Goal: Task Accomplishment & Management: Manage account settings

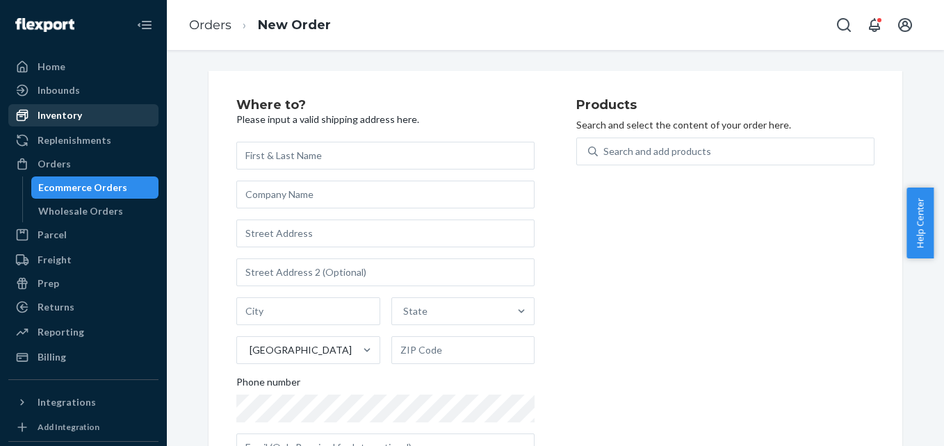
click at [68, 117] on div "Inventory" at bounding box center [60, 115] width 44 height 14
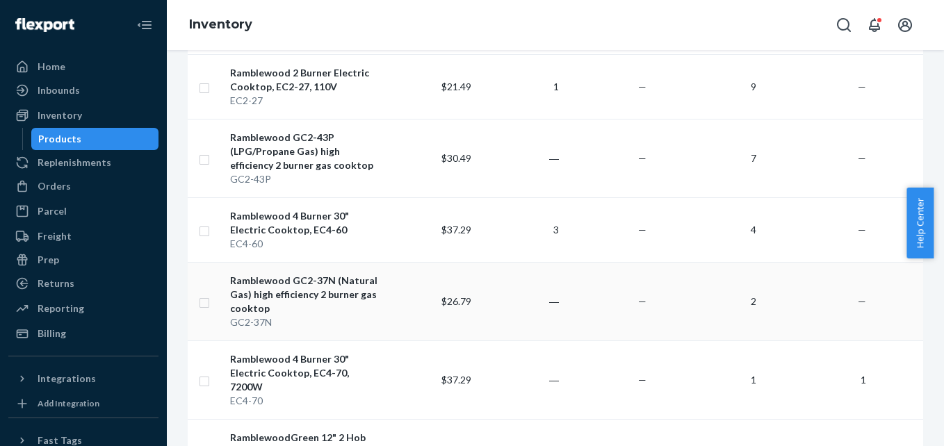
scroll to position [487, 0]
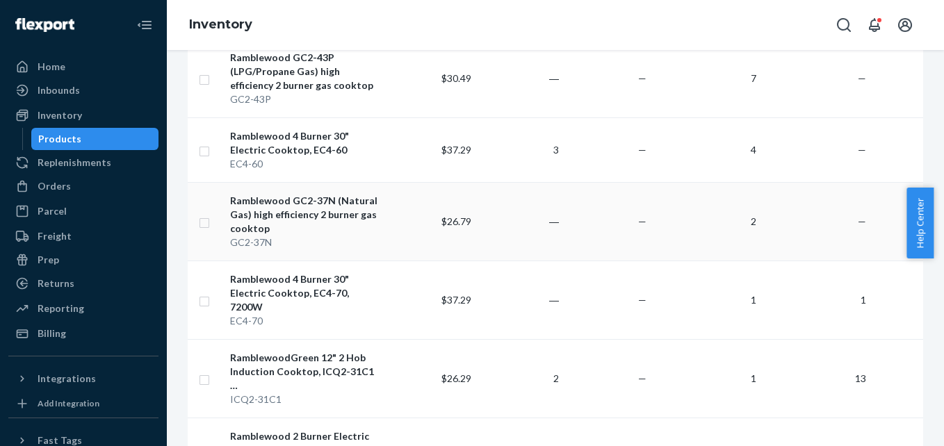
click at [292, 206] on div "Ramblewood GC2-37N (Natural Gas) high efficiency 2 burner gas cooktop" at bounding box center [307, 215] width 154 height 42
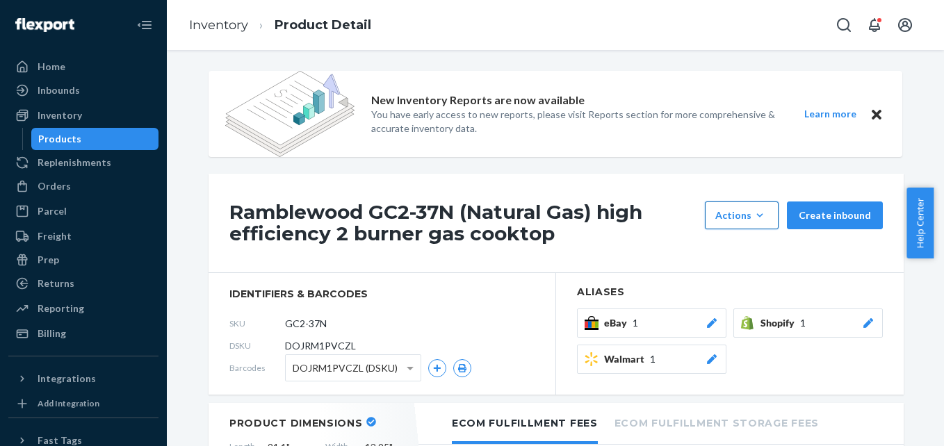
click at [761, 218] on icon "button" at bounding box center [760, 216] width 14 height 14
click at [773, 279] on span "Request removal" at bounding box center [763, 279] width 86 height 10
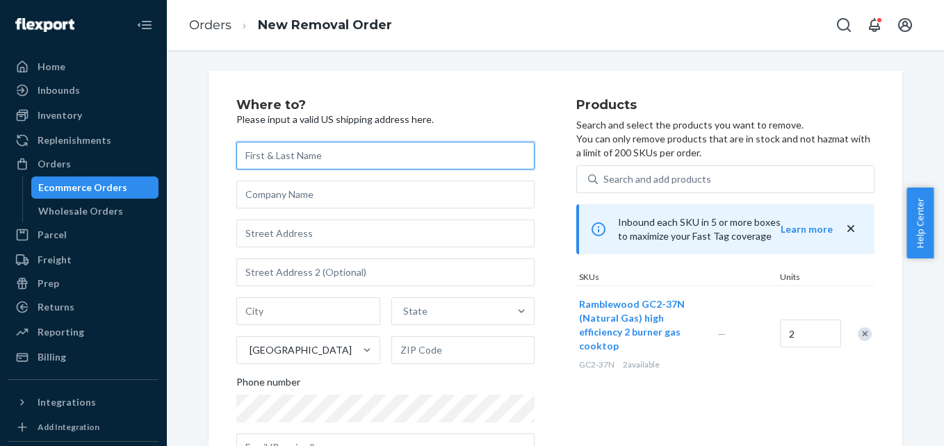
click at [338, 160] on input "text" at bounding box center [385, 156] width 298 height 28
type input "[PERSON_NAME]"
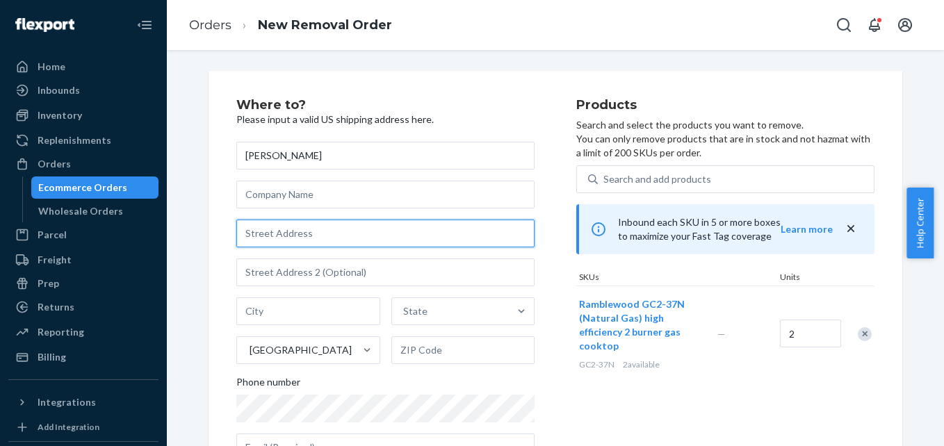
click at [400, 232] on input "text" at bounding box center [385, 234] width 298 height 28
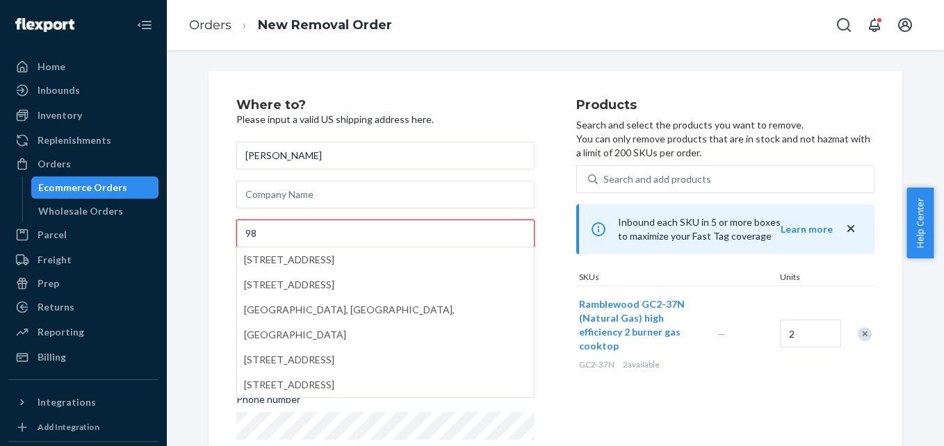
type input "[STREET_ADDRESS]"
type input "Lone Tree CO"
type input "Lone Tree"
type input "CO"
type input "80124"
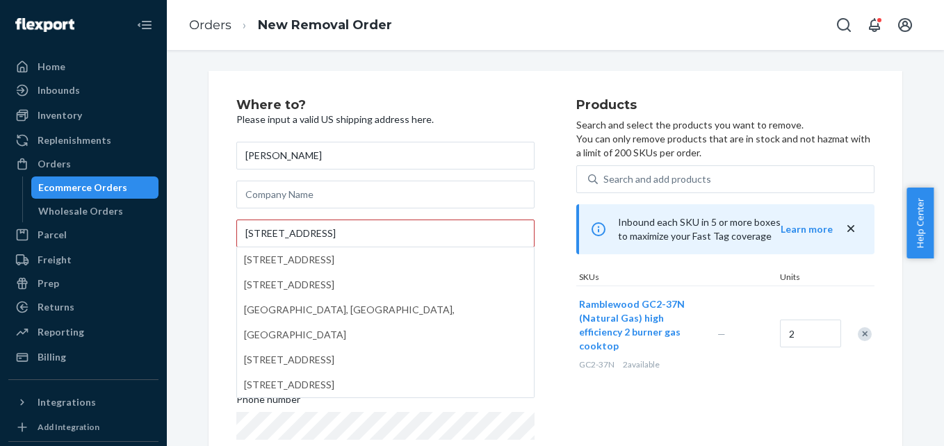
type input "[EMAIL_ADDRESS][PERSON_NAME][DOMAIN_NAME]"
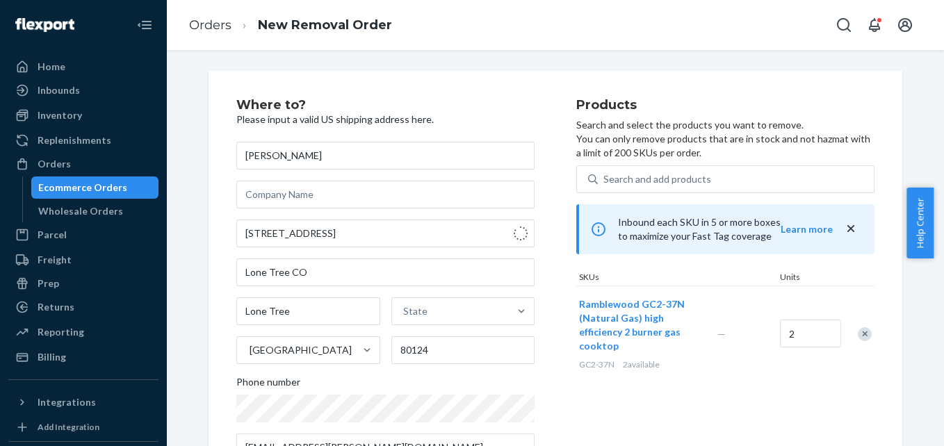
type input "[STREET_ADDRESS]"
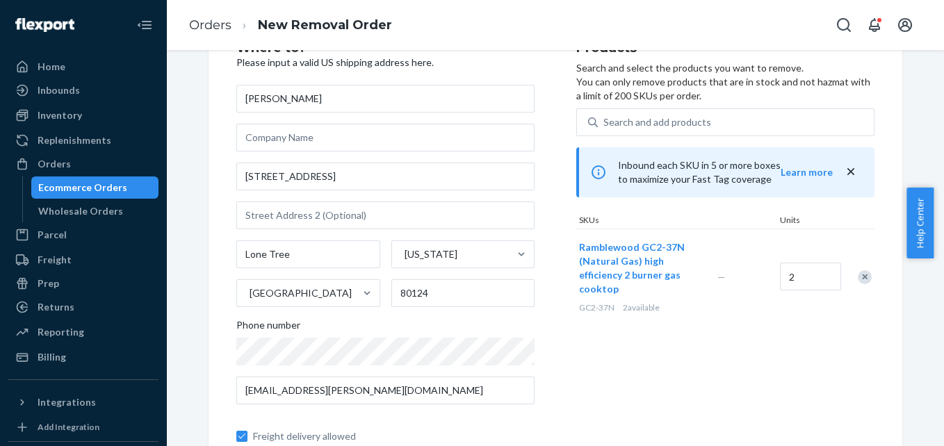
scroll to position [70, 0]
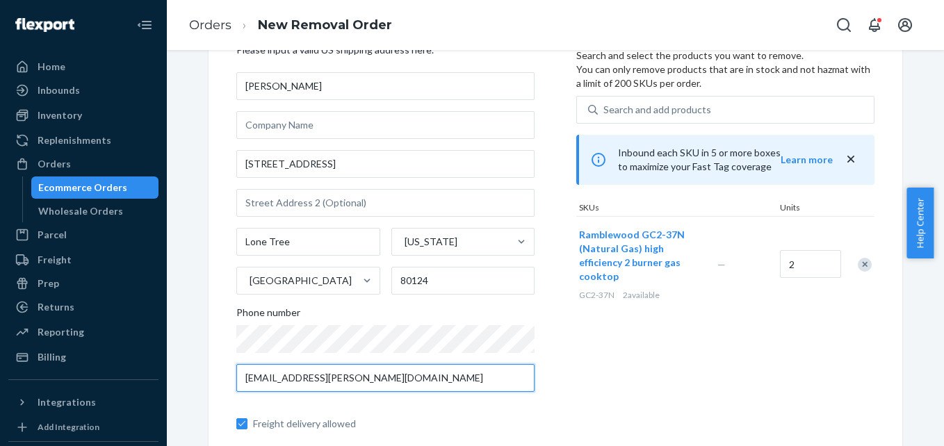
click at [419, 379] on input "[EMAIL_ADDRESS][PERSON_NAME][DOMAIN_NAME]" at bounding box center [385, 378] width 298 height 28
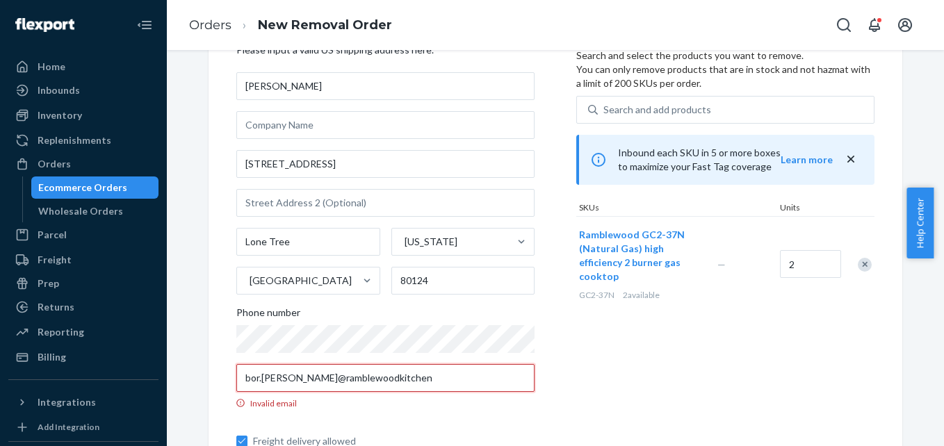
type input "[EMAIL_ADDRESS][PERSON_NAME][DOMAIN_NAME]"
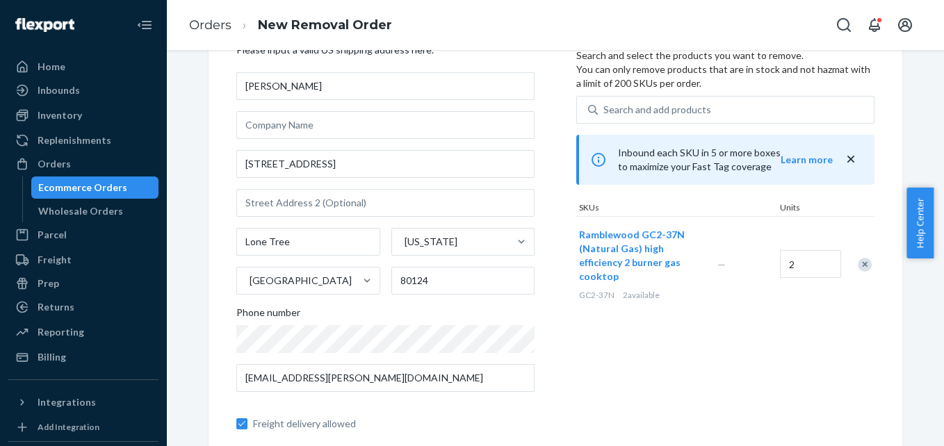
click at [553, 342] on div "Where to? Please input a valid US shipping address here. [PERSON_NAME] [STREET_…" at bounding box center [406, 263] width 340 height 469
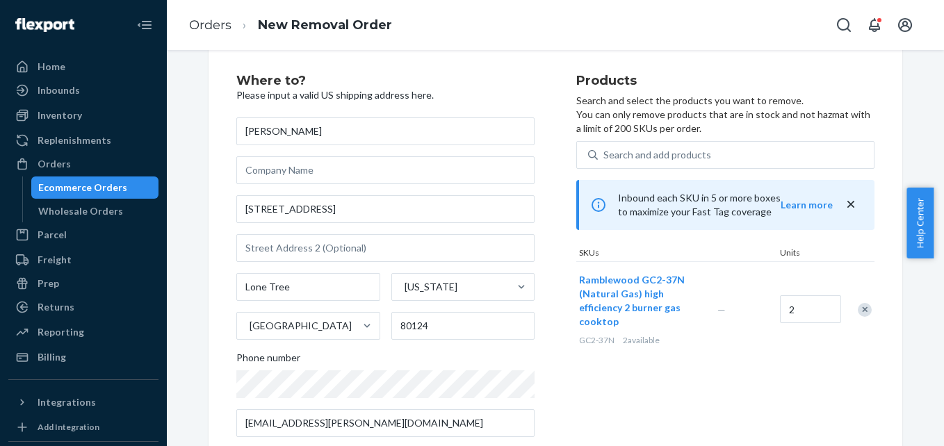
scroll to position [0, 0]
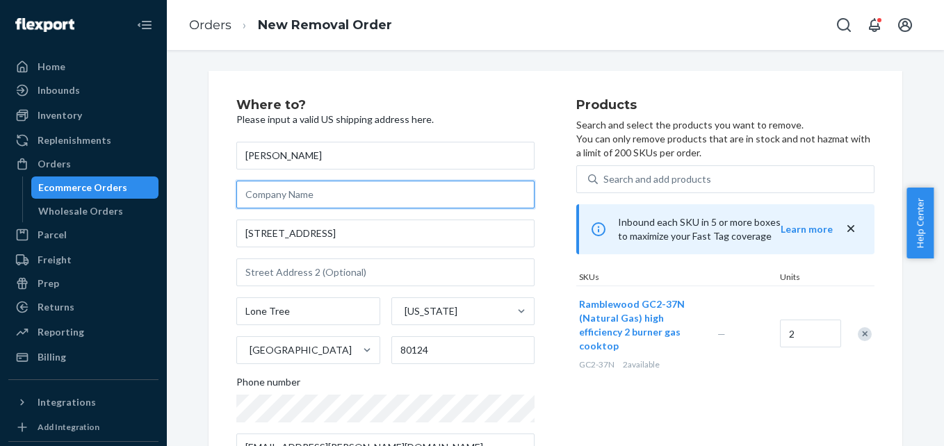
click at [311, 195] on input "text" at bounding box center [385, 195] width 298 height 28
type input "P"
type input "Flexport purge-37N"
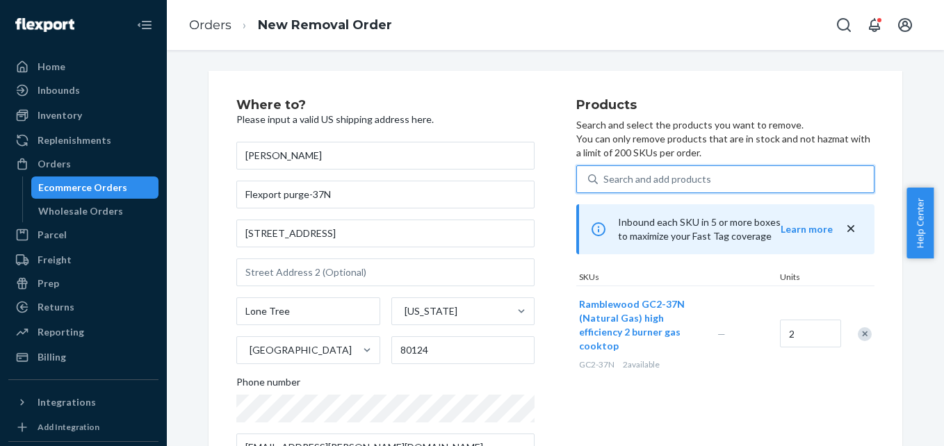
click at [654, 179] on div "Search and add products" at bounding box center [657, 179] width 108 height 14
click at [605, 179] on input "0 results available. Use Up and Down to choose options, press Enter to select t…" at bounding box center [603, 179] width 1 height 14
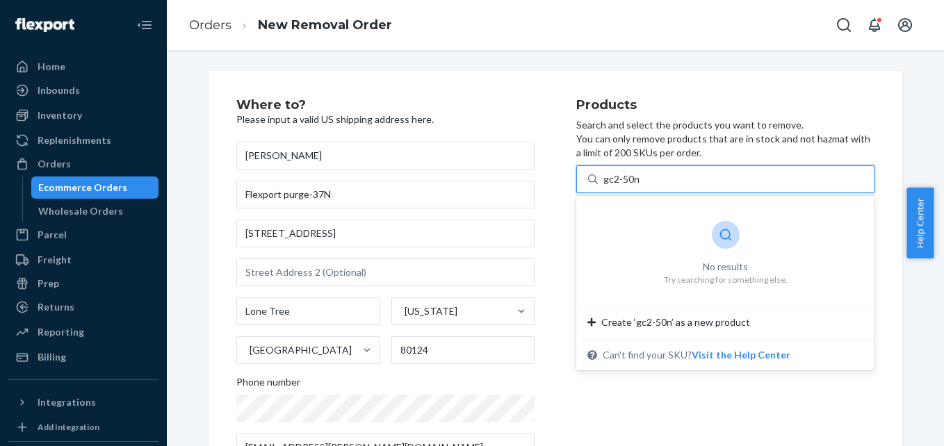
drag, startPoint x: 612, startPoint y: 177, endPoint x: 613, endPoint y: 149, distance: 27.1
click at [612, 176] on input "gc2-50n" at bounding box center [621, 179] width 37 height 14
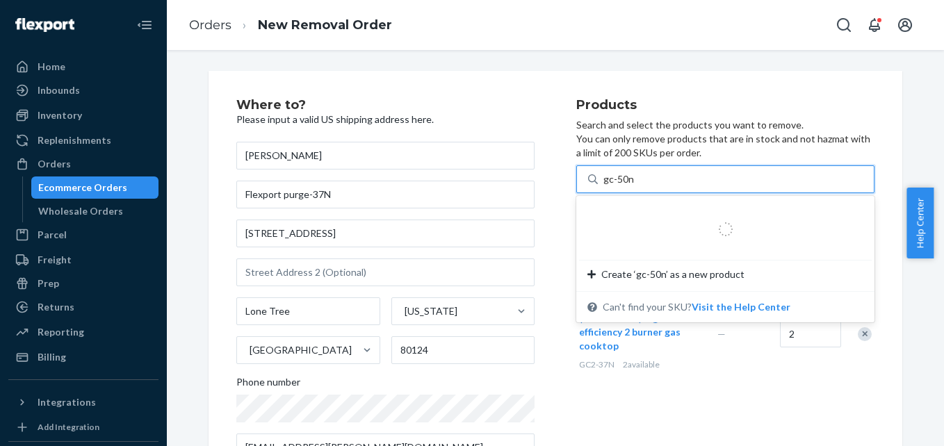
type input "gc4-50n"
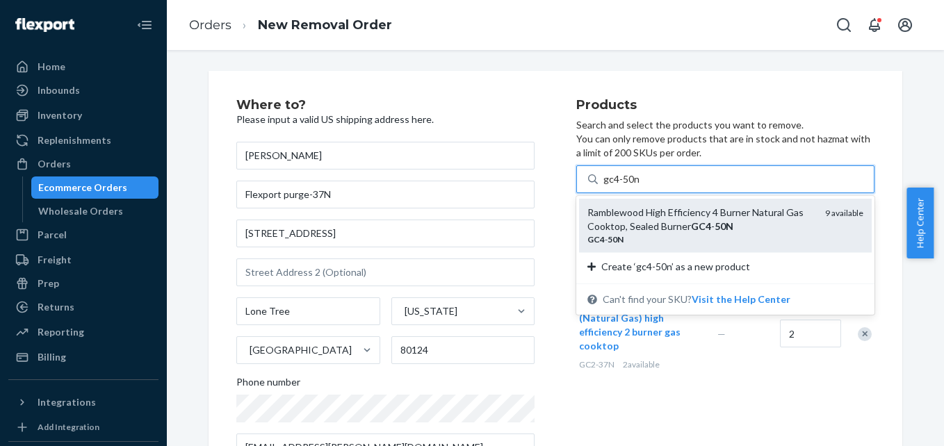
click at [697, 226] on em "GC4" at bounding box center [701, 226] width 20 height 12
click at [640, 186] on input "gc4-50n" at bounding box center [621, 179] width 37 height 14
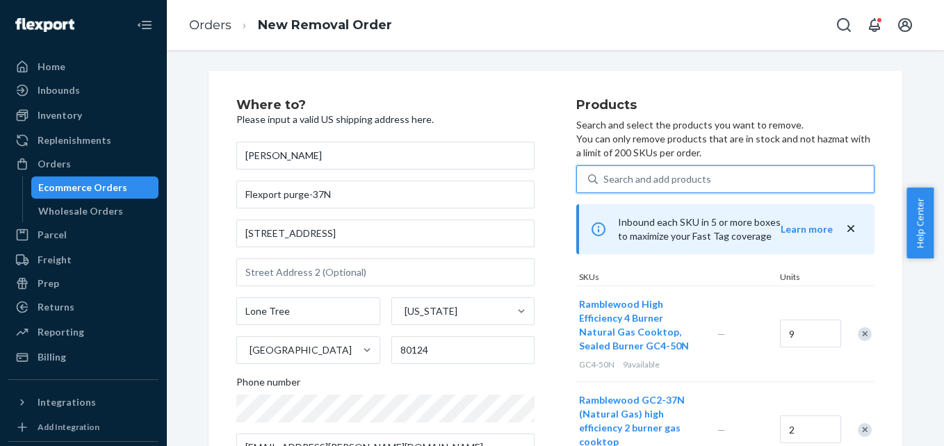
click at [656, 177] on div "Search and add products" at bounding box center [657, 179] width 108 height 14
click at [605, 177] on input "0 results available. Use Up and Down to choose options, press Enter to select t…" at bounding box center [603, 179] width 1 height 14
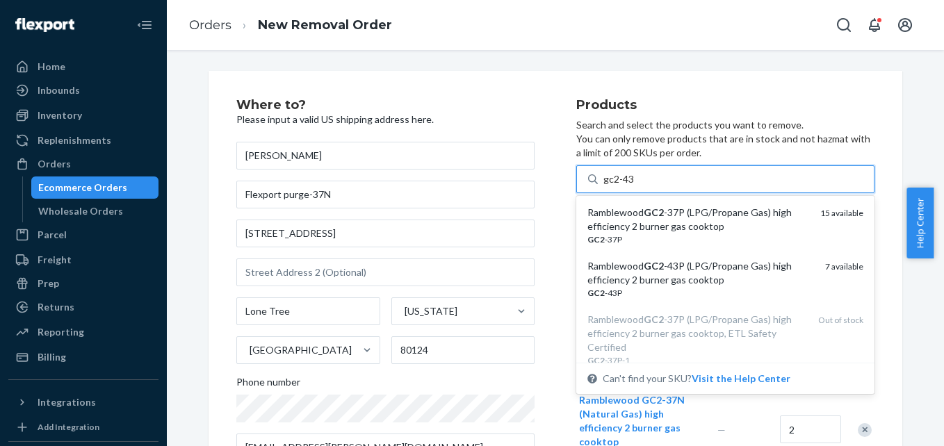
type input "gc2-43p"
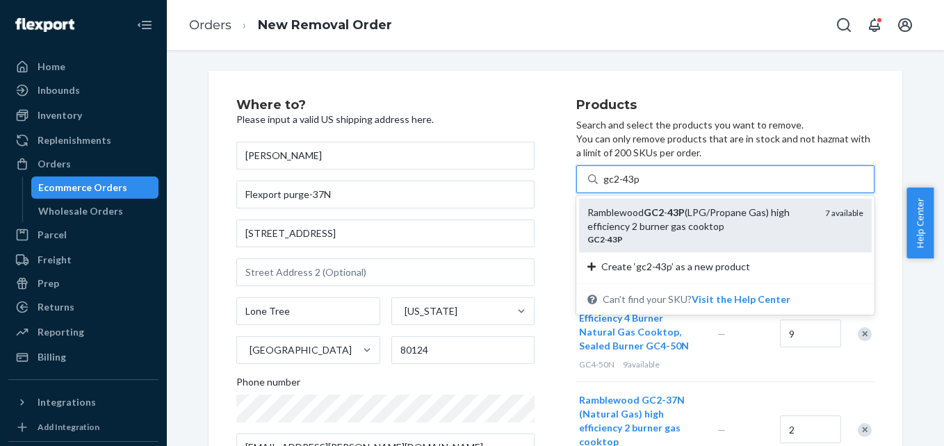
click at [674, 218] on div "Ramblewood GC2 - 43P (LPG/Propane Gas) high efficiency 2 burner gas cooktop" at bounding box center [700, 220] width 227 height 28
click at [640, 186] on input "gc2-43p" at bounding box center [621, 179] width 37 height 14
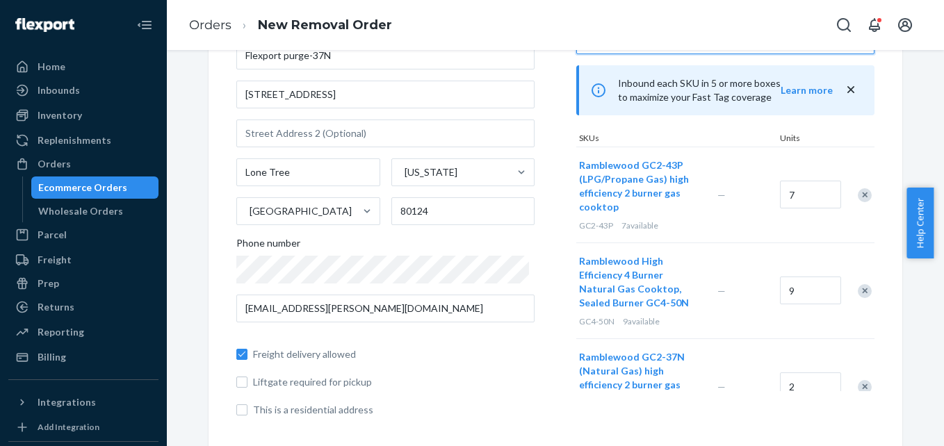
scroll to position [70, 0]
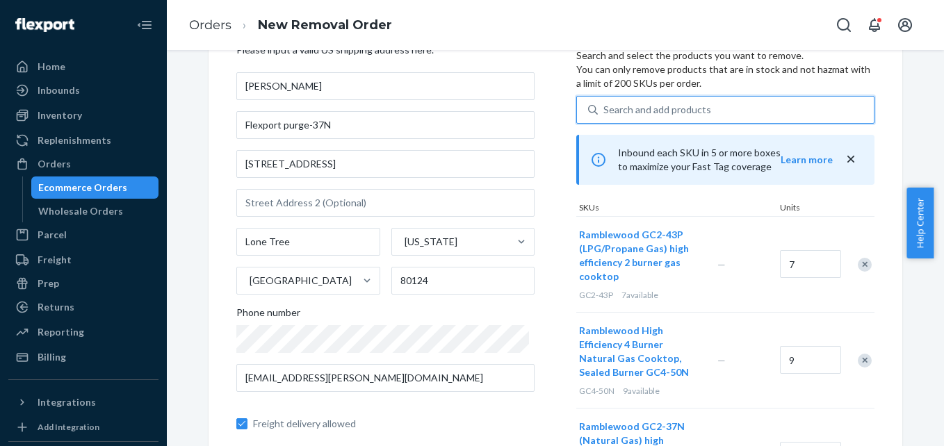
click at [721, 107] on div "Search and add products" at bounding box center [736, 109] width 276 height 25
click at [605, 107] on input "0 results available. Use Up and Down to choose options, press Enter to select t…" at bounding box center [603, 110] width 1 height 14
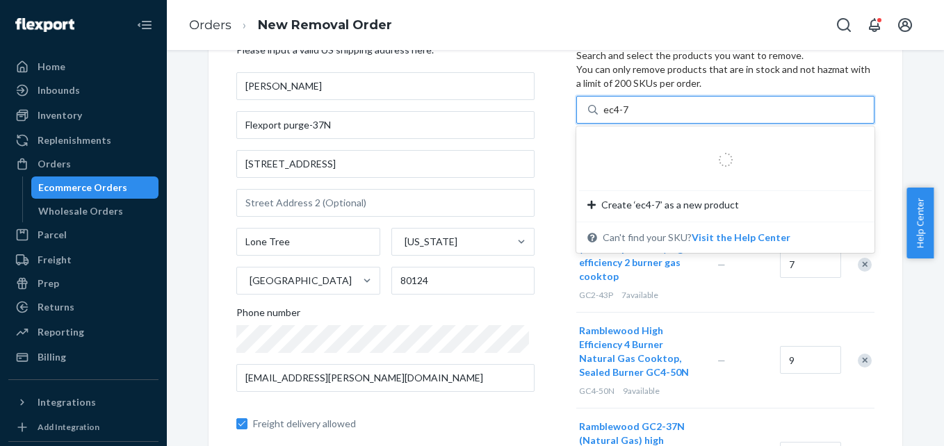
type input "ec4-70"
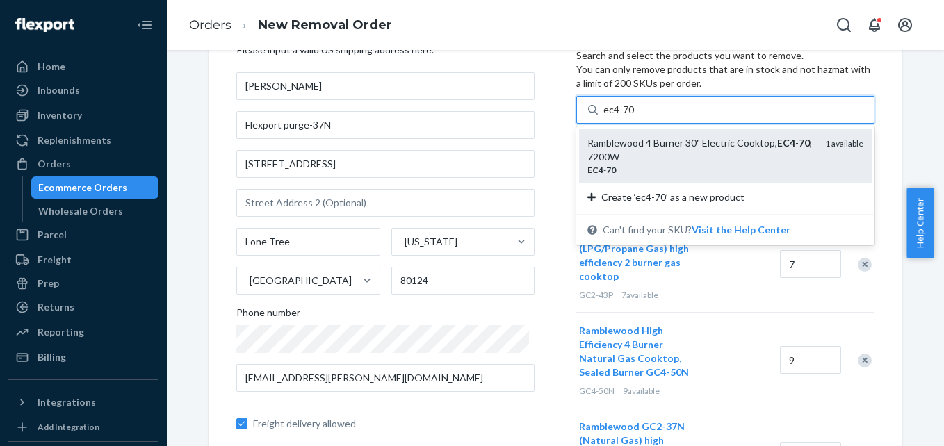
click at [698, 145] on div "Ramblewood 4 Burner 30" Electric Cooktop, EC4 - 70 , 7200W" at bounding box center [700, 150] width 227 height 28
click at [635, 117] on input "ec4-70" at bounding box center [618, 110] width 31 height 14
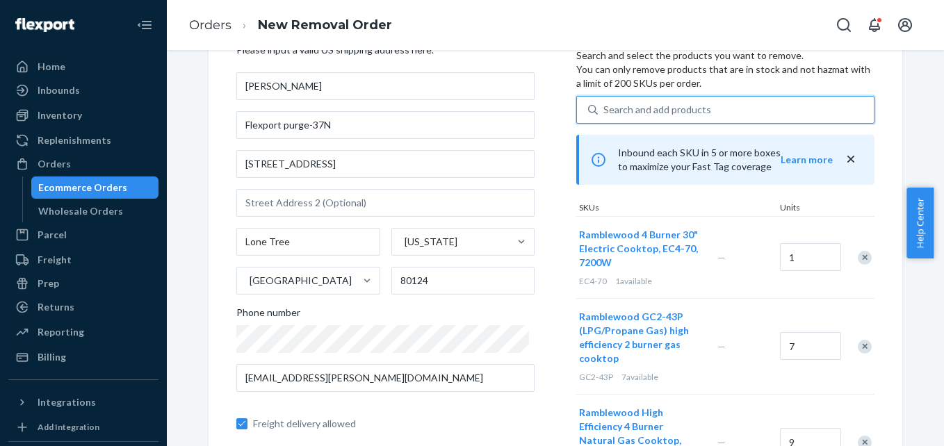
click at [668, 108] on div "Search and add products" at bounding box center [657, 110] width 108 height 14
click at [605, 108] on input "0 results available. Select is focused ,type to refine list, press Down to open…" at bounding box center [603, 110] width 1 height 14
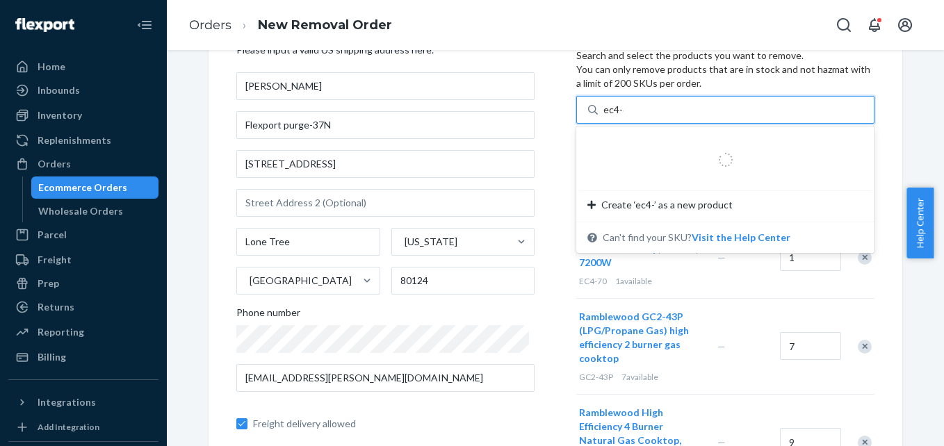
type input "ec4-60"
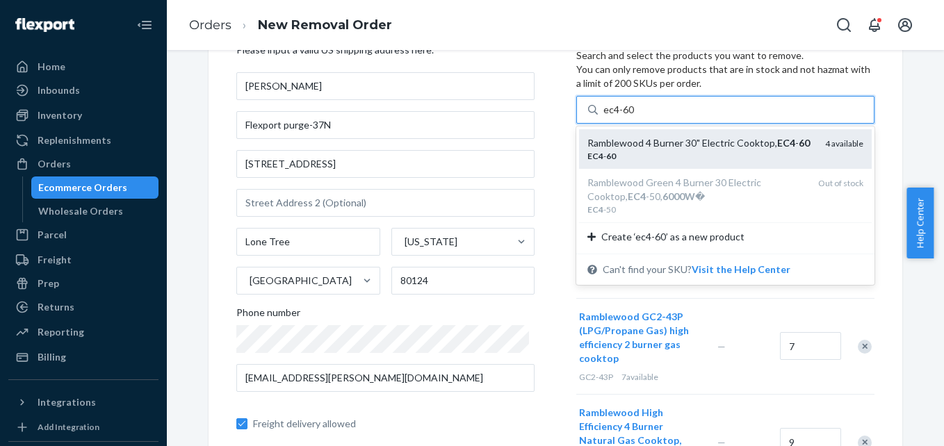
click at [704, 140] on div "Ramblewood 4 Burner 30" Electric Cooktop, EC4 - 60" at bounding box center [700, 143] width 227 height 14
click at [635, 117] on input "ec4-60" at bounding box center [618, 110] width 31 height 14
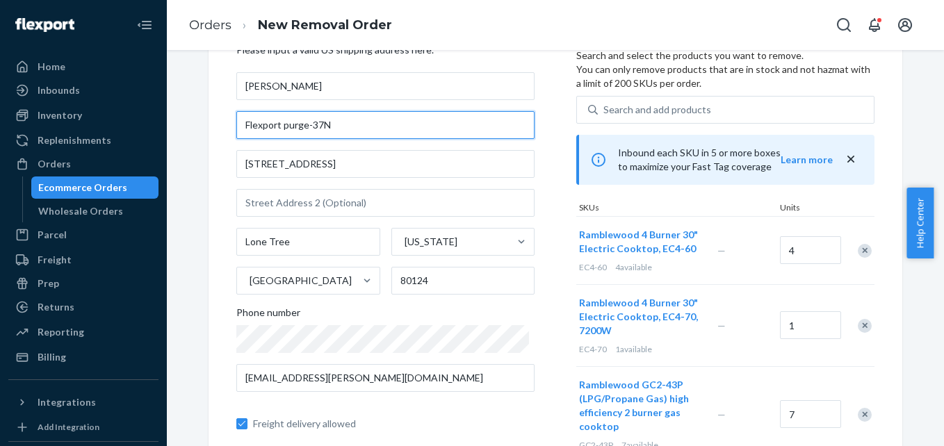
click at [360, 121] on input "Flexport purge-37N" at bounding box center [385, 125] width 298 height 28
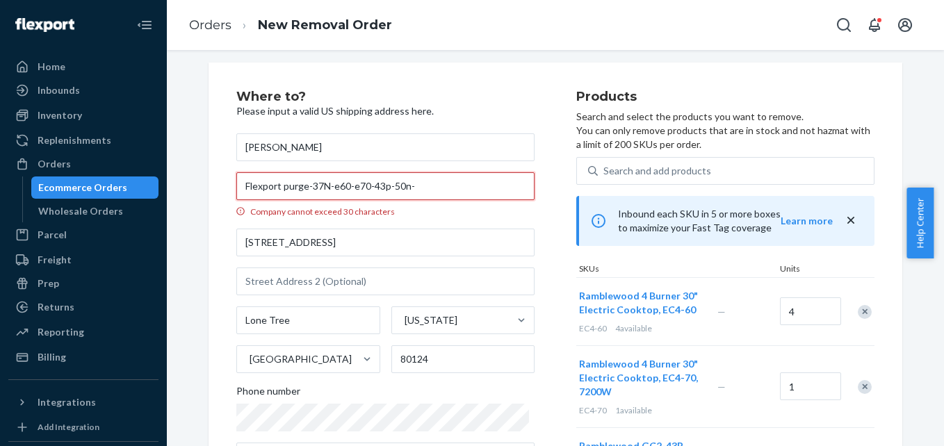
scroll to position [0, 0]
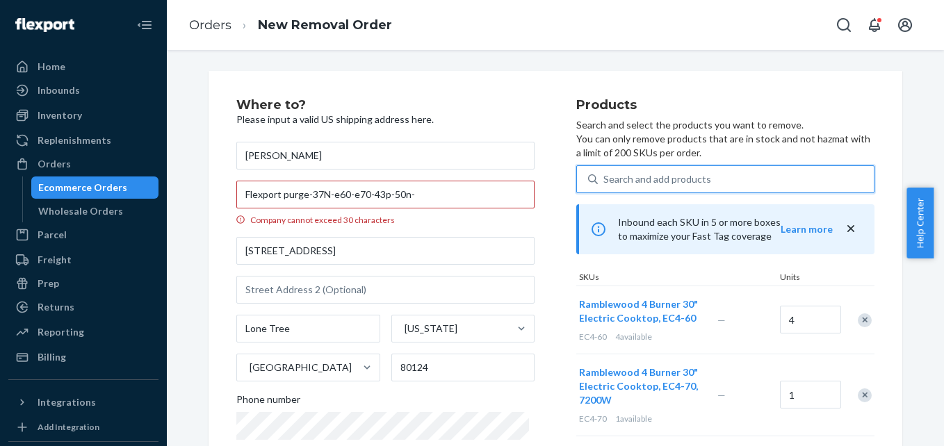
click at [663, 175] on div "Search and add products" at bounding box center [657, 179] width 108 height 14
click at [605, 175] on input "0 results available. Use Up and Down to choose options, press Enter to select t…" at bounding box center [603, 179] width 1 height 14
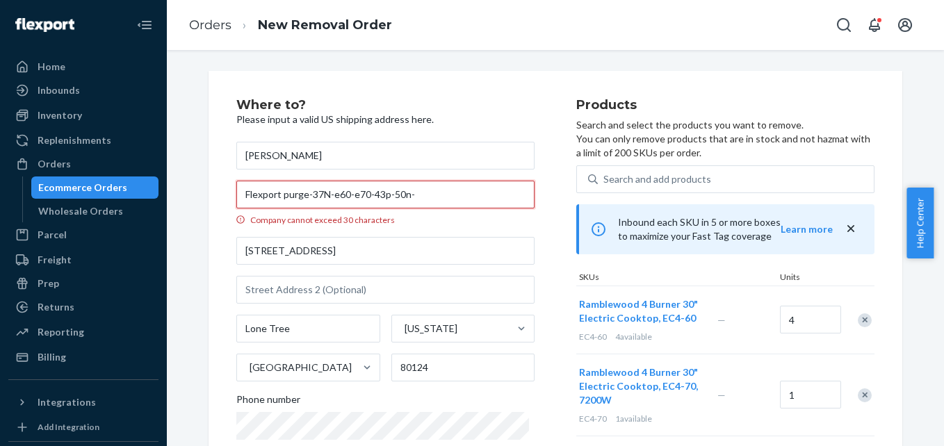
click at [457, 195] on input "Flexport purge-37N-e60-e70-43p-50n-" at bounding box center [385, 195] width 298 height 28
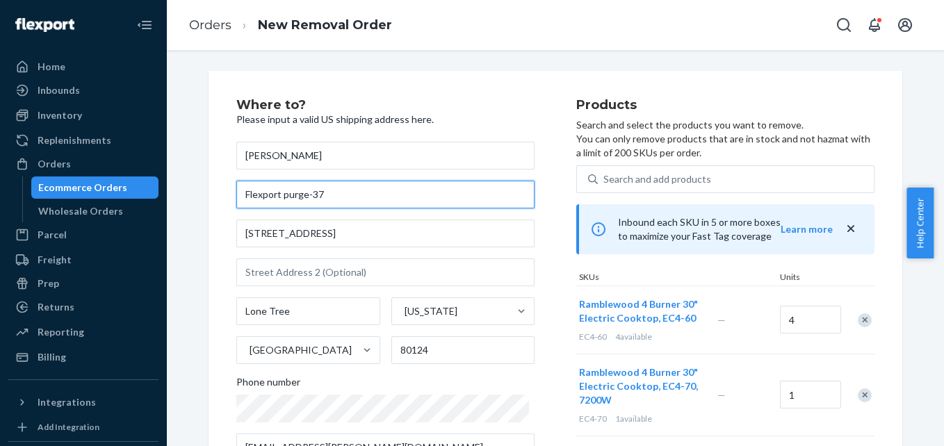
click at [301, 192] on input "Flexport purge-37" at bounding box center [385, 195] width 298 height 28
click at [302, 198] on input "FPurge-37" at bounding box center [385, 195] width 298 height 28
type input "FPurge-37p-43p-60-70-50"
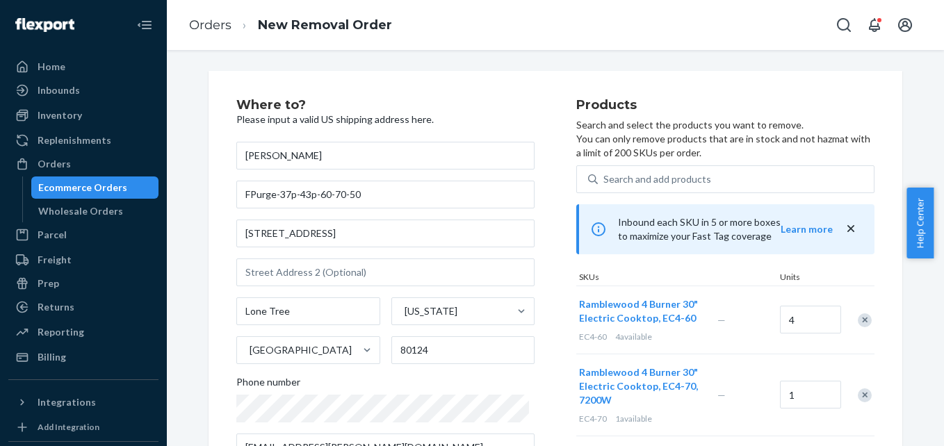
drag, startPoint x: 939, startPoint y: 200, endPoint x: 942, endPoint y: 243, distance: 42.6
click at [943, 247] on html "Home Inbounds Shipping Plans Problems Inventory Products Replenishments Orders …" at bounding box center [472, 223] width 944 height 446
drag, startPoint x: 942, startPoint y: 243, endPoint x: 884, endPoint y: 267, distance: 63.3
drag, startPoint x: 939, startPoint y: 197, endPoint x: 946, endPoint y: 245, distance: 48.6
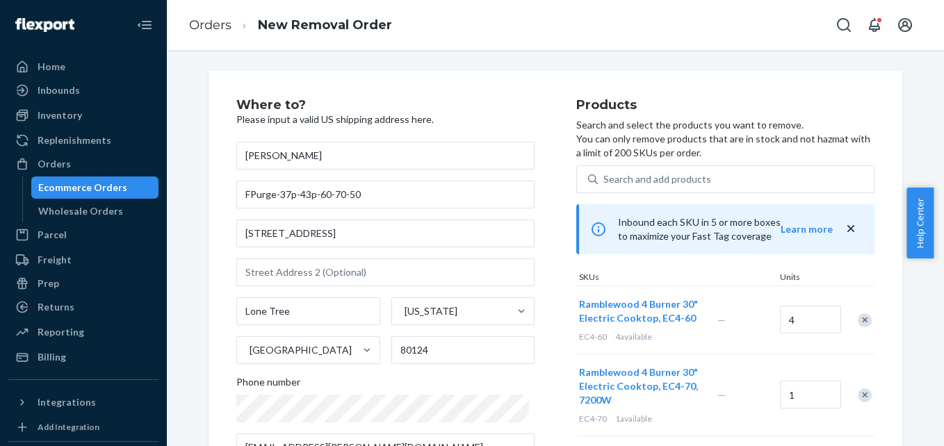
click at [943, 245] on html "Home Inbounds Shipping Plans Problems Inventory Products Replenishments Orders …" at bounding box center [472, 223] width 944 height 446
drag, startPoint x: 943, startPoint y: 245, endPoint x: 879, endPoint y: 278, distance: 72.1
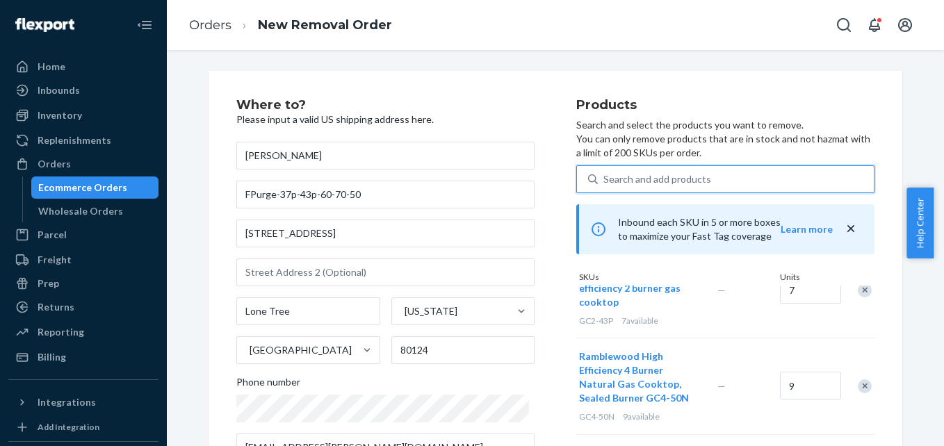
click at [708, 181] on div "Search and add products" at bounding box center [736, 179] width 276 height 25
click at [605, 181] on input "0 results available. Use Up and Down to choose options, press Enter to select t…" at bounding box center [603, 179] width 1 height 14
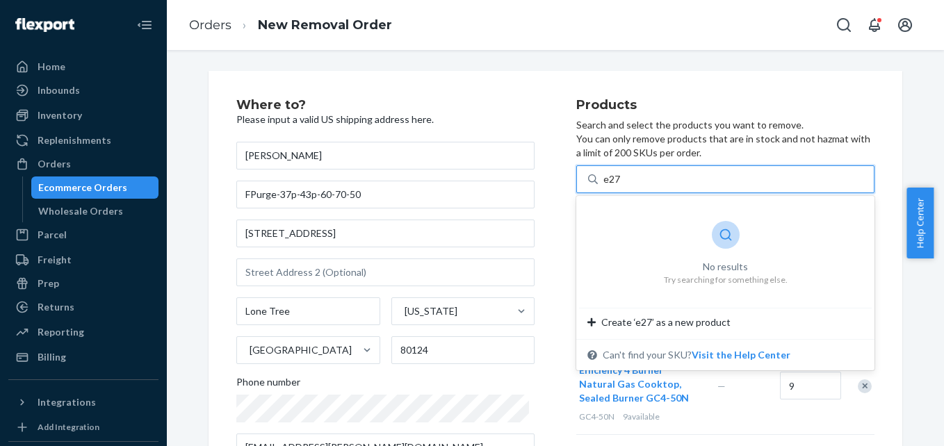
type input "e27"
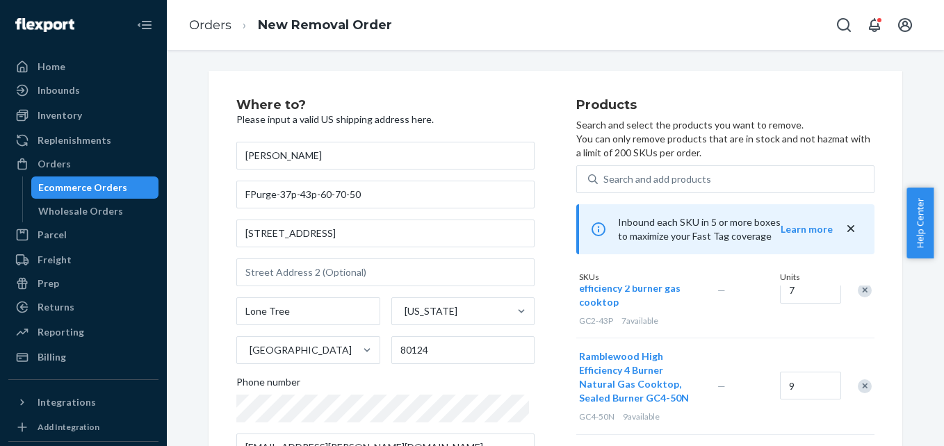
click at [747, 145] on p "Search and select the products you want to remove. You can only remove products…" at bounding box center [725, 139] width 298 height 42
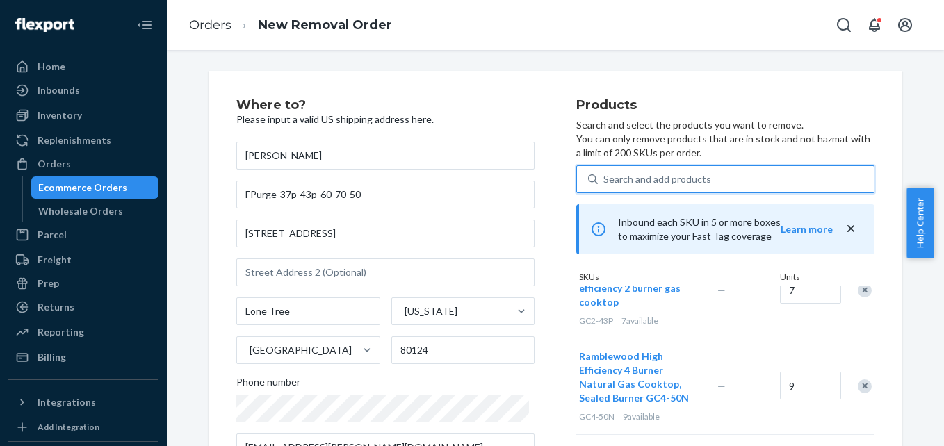
click at [666, 174] on div "Search and add products" at bounding box center [657, 179] width 108 height 14
click at [605, 174] on input "0 results available. Use Up and Down to choose options, press Enter to select t…" at bounding box center [603, 179] width 1 height 14
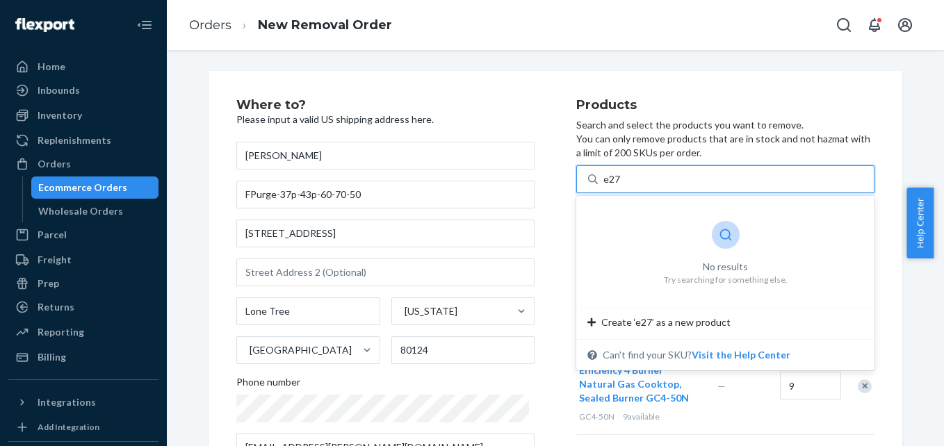
type input "e27"
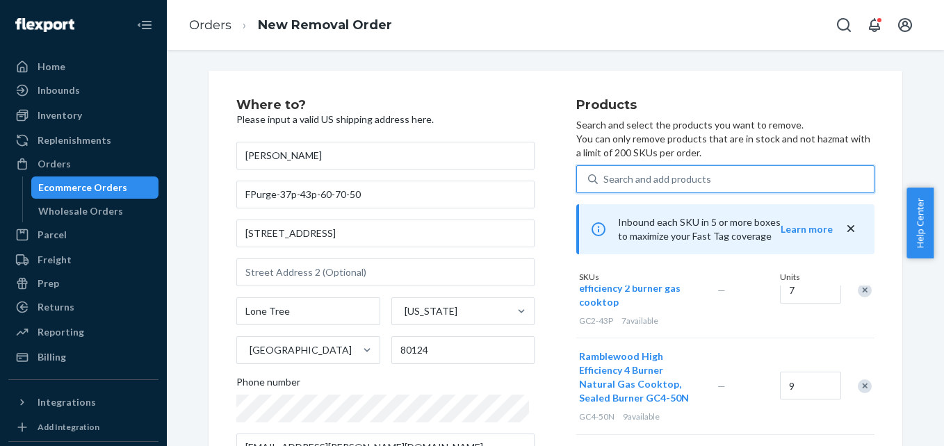
drag, startPoint x: 616, startPoint y: 184, endPoint x: 570, endPoint y: 177, distance: 46.5
click at [576, 177] on div "Search and add products" at bounding box center [725, 179] width 298 height 28
click at [603, 177] on input "0 results available. Select is focused ,type to refine list, press Down to open…" at bounding box center [603, 179] width 1 height 14
click at [631, 186] on div "Search and add products" at bounding box center [657, 179] width 108 height 14
click at [605, 186] on input "0 results available. Use Up and Down to choose options, press Enter to select t…" at bounding box center [603, 179] width 1 height 14
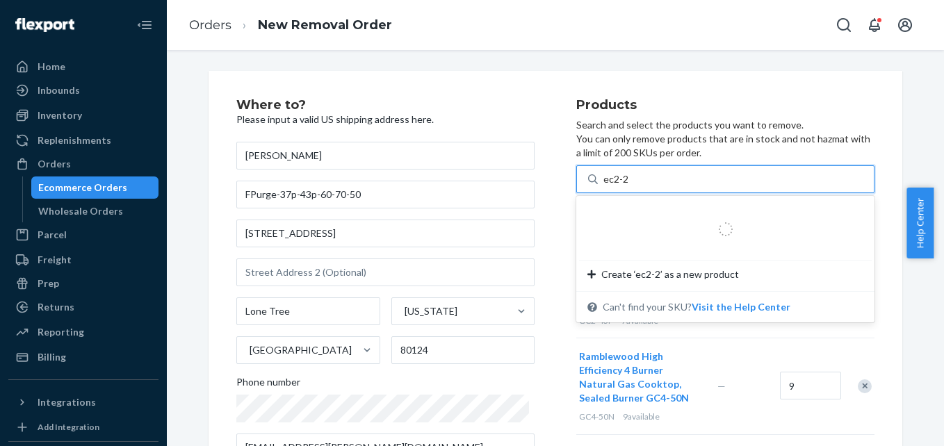
type input "ec2-27"
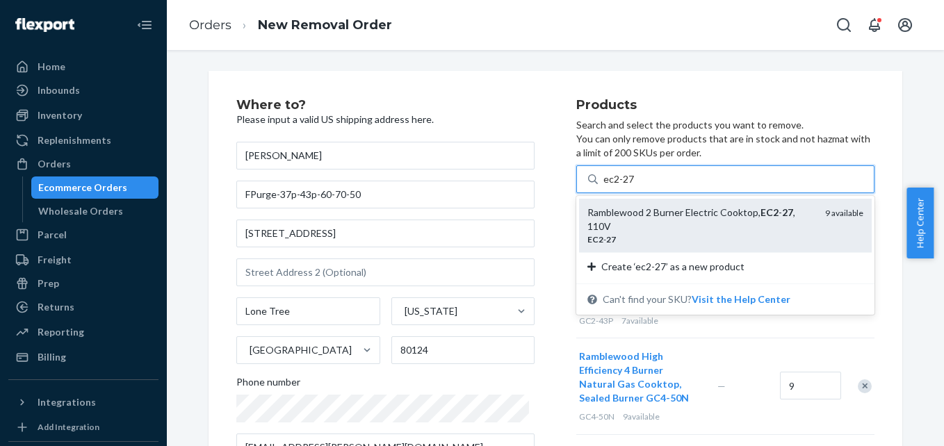
click at [681, 211] on div "Ramblewood 2 Burner Electric Cooktop, EC2 - 27 , 110V" at bounding box center [700, 220] width 227 height 28
click at [635, 186] on input "ec2-27" at bounding box center [618, 179] width 31 height 14
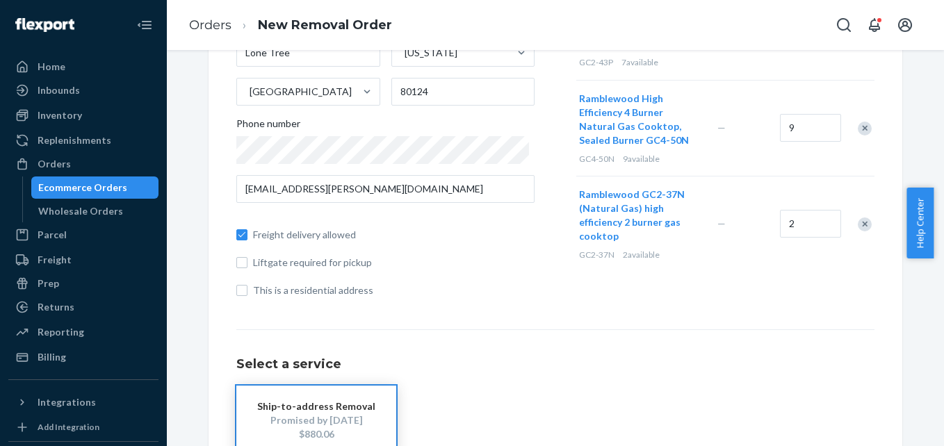
scroll to position [278, 0]
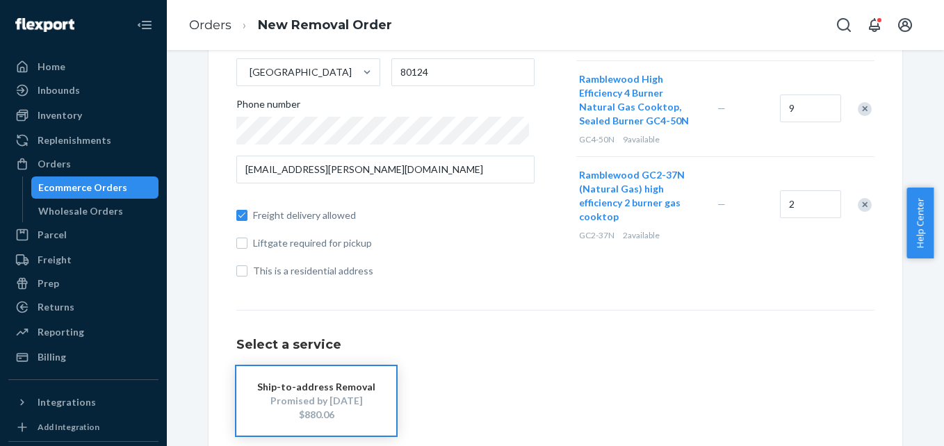
click at [503, 283] on div "Where to? Please input a valid US shipping address here. [PERSON_NAME] FPurge-3…" at bounding box center [406, 55] width 340 height 469
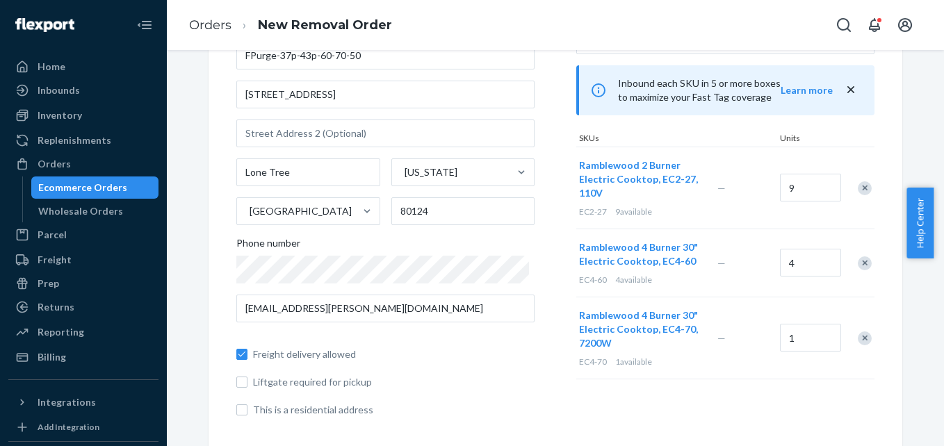
scroll to position [0, 0]
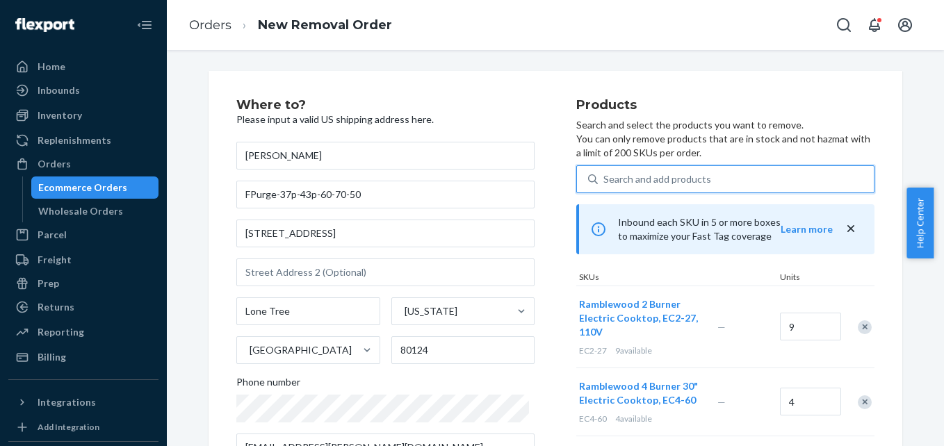
click at [677, 180] on div "Search and add products" at bounding box center [657, 179] width 108 height 14
click at [605, 180] on input "0 results available. Use Up and Down to choose options, press Enter to select t…" at bounding box center [603, 179] width 1 height 14
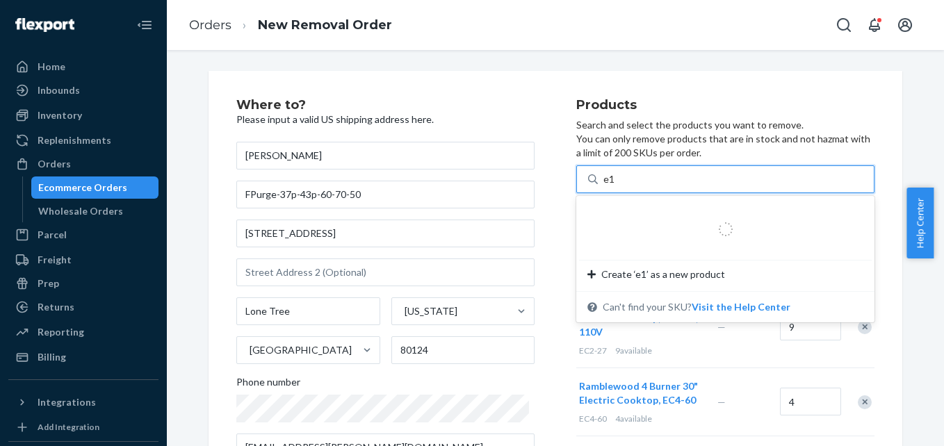
type input "e"
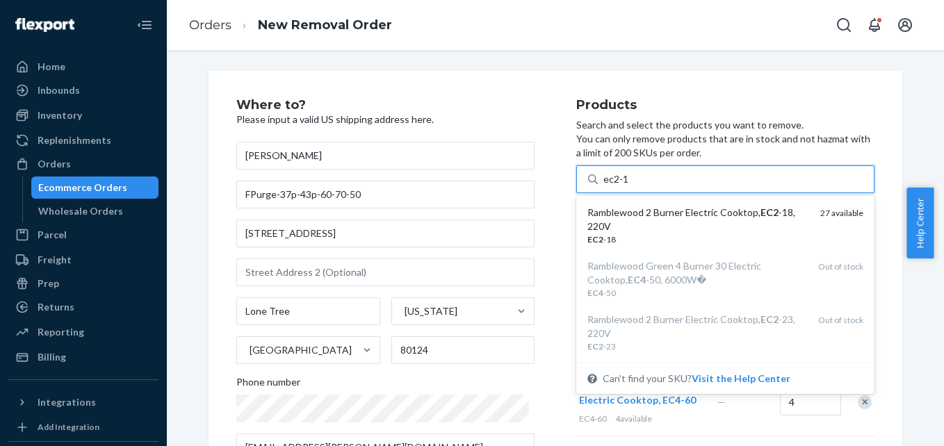
type input "ec2-18"
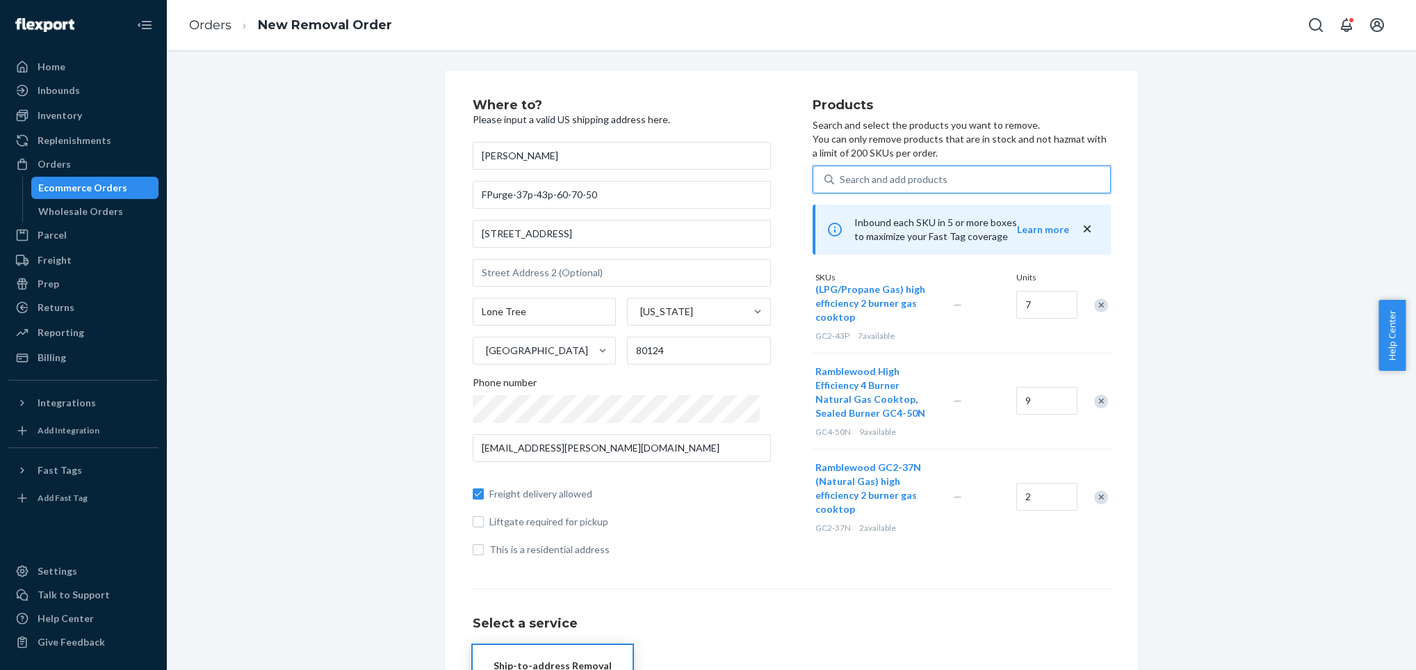
scroll to position [359, 0]
click at [933, 316] on div "Ramblewood GC2-43P (LPG/Propane Gas) high efficiency 2 burner gas cooktop GC2-4…" at bounding box center [962, 291] width 298 height 96
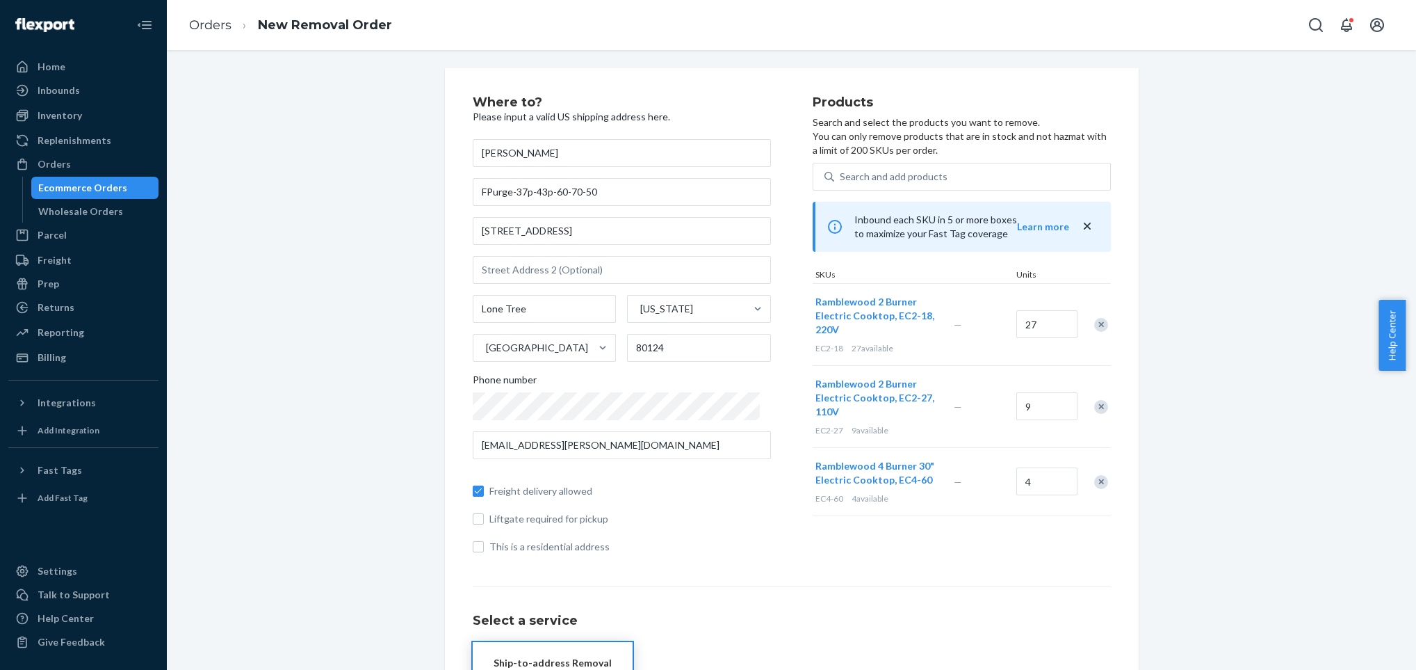
scroll to position [0, 0]
click at [900, 174] on div "Search and add products" at bounding box center [894, 179] width 108 height 14
click at [841, 174] on input "0 results available. Use Up and Down to choose options, press Enter to select t…" at bounding box center [840, 179] width 1 height 14
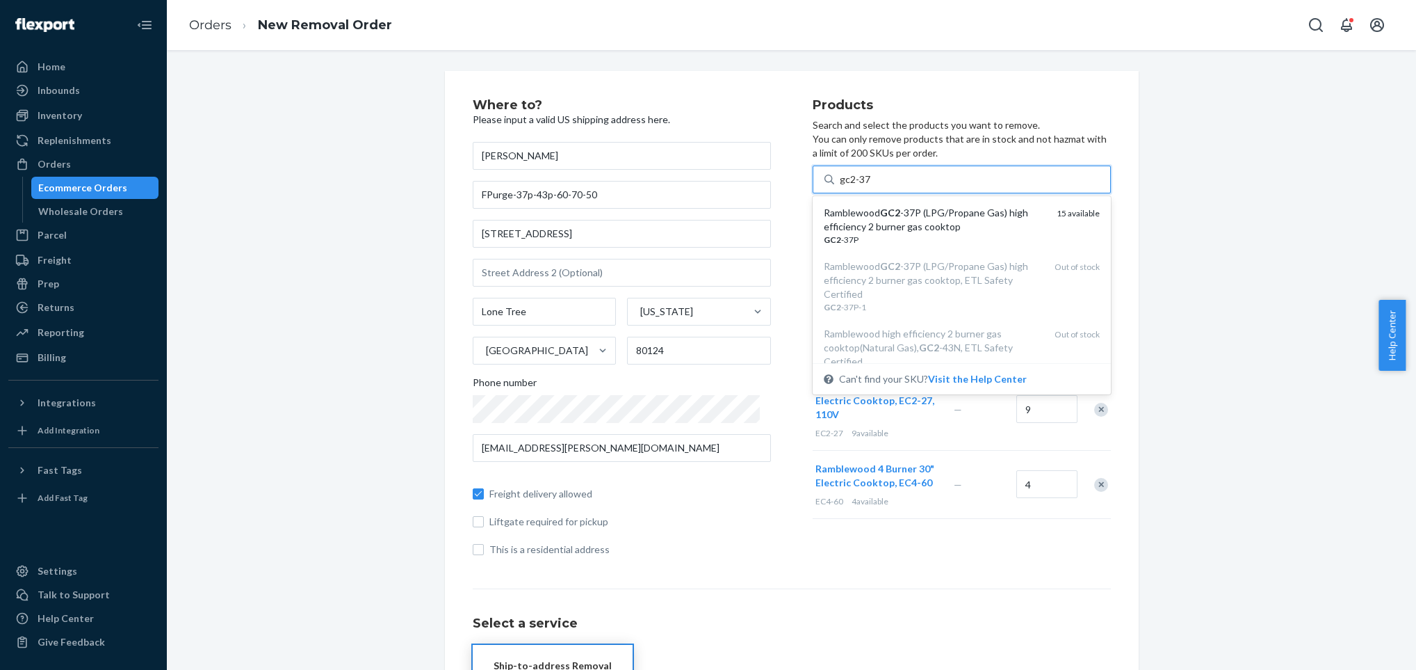
type input "gc2-37p"
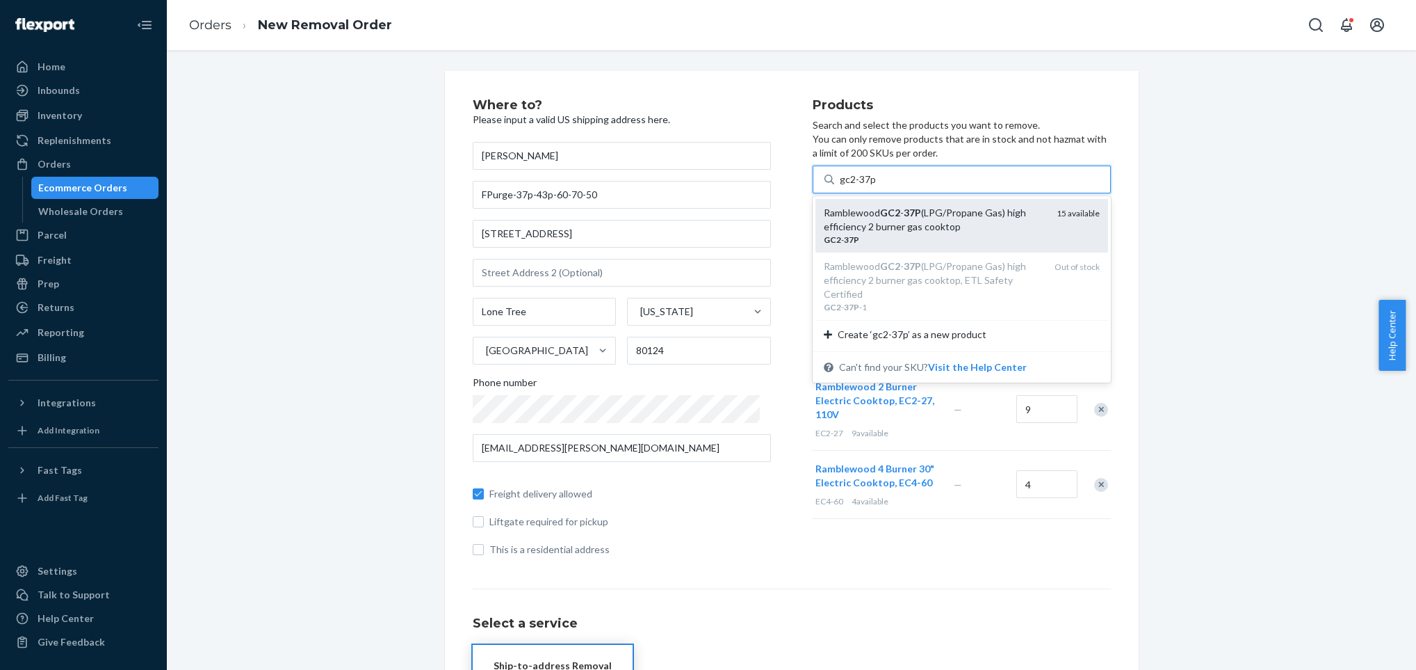
click at [943, 223] on div "Ramblewood GC2 - 37P (LPG/Propane Gas) high efficiency 2 burner gas cooktop" at bounding box center [935, 220] width 222 height 28
click at [877, 186] on input "gc2-37p" at bounding box center [858, 179] width 37 height 14
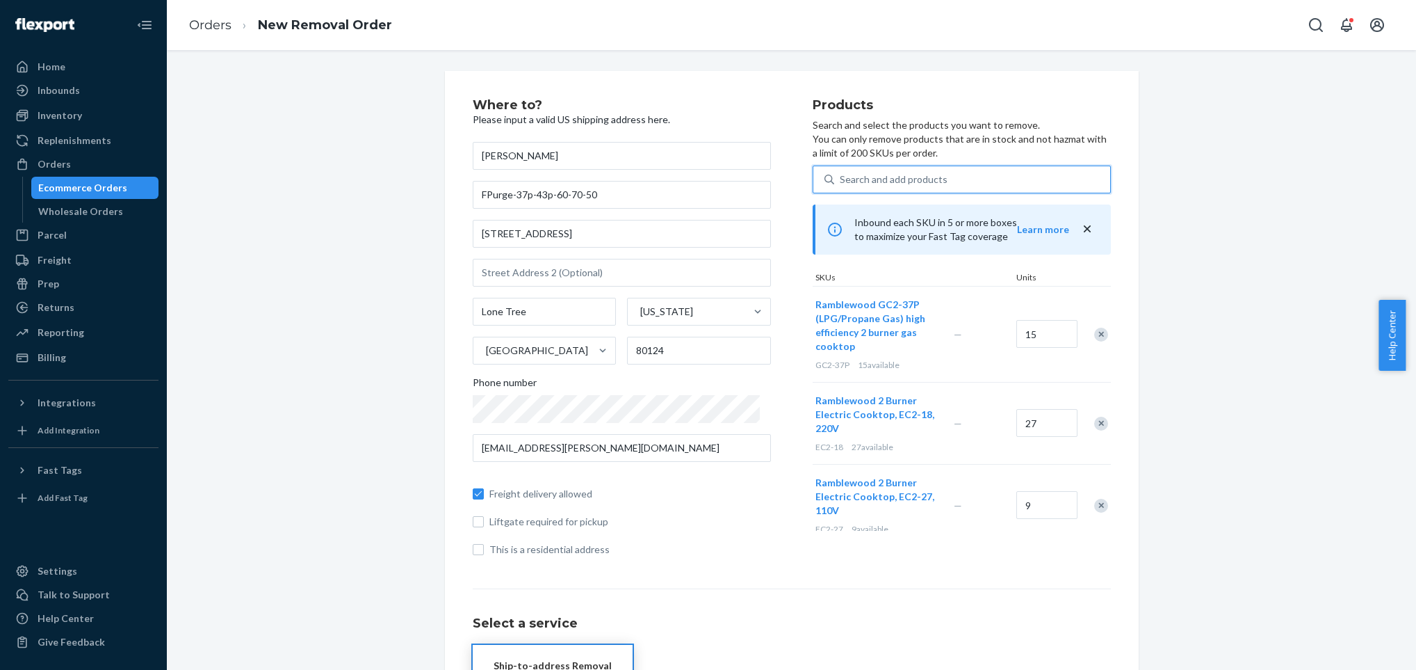
click at [937, 174] on div "Search and add products" at bounding box center [972, 179] width 276 height 25
click at [841, 174] on input "0 results available. Use Up and Down to choose options, press Enter to select t…" at bounding box center [840, 179] width 1 height 14
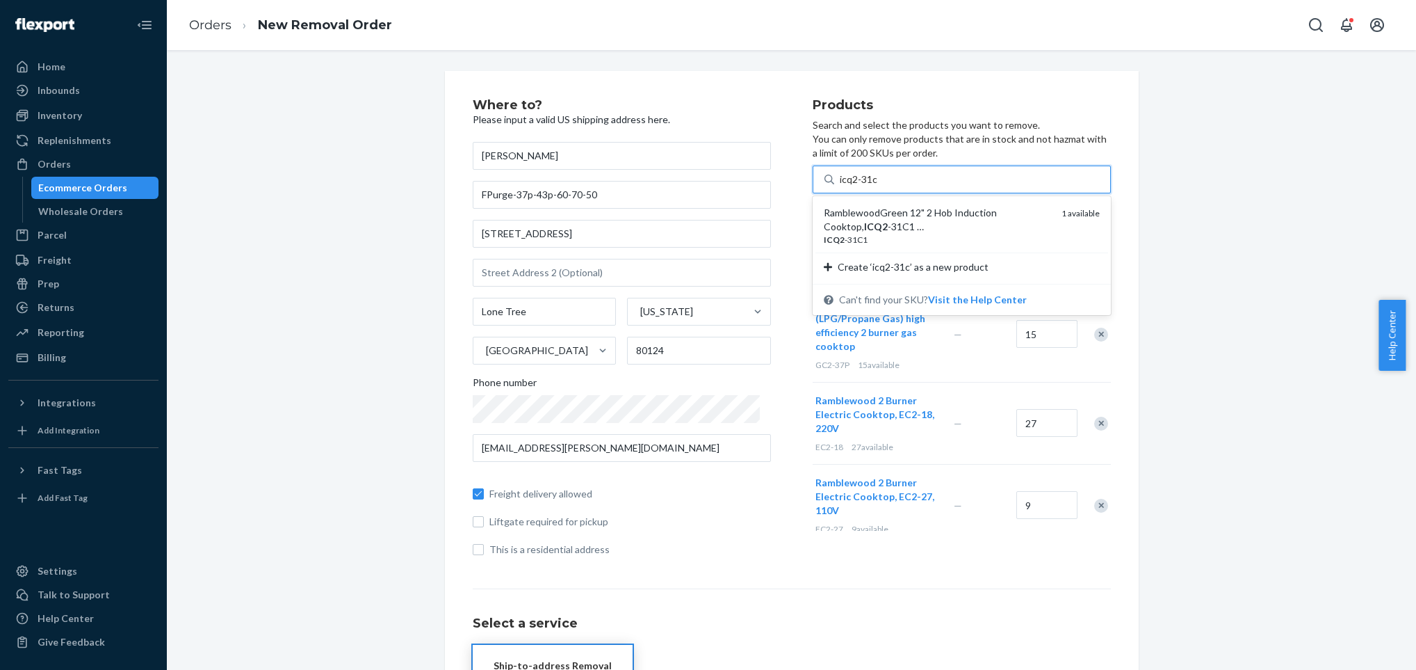
type input "icq2-31c1"
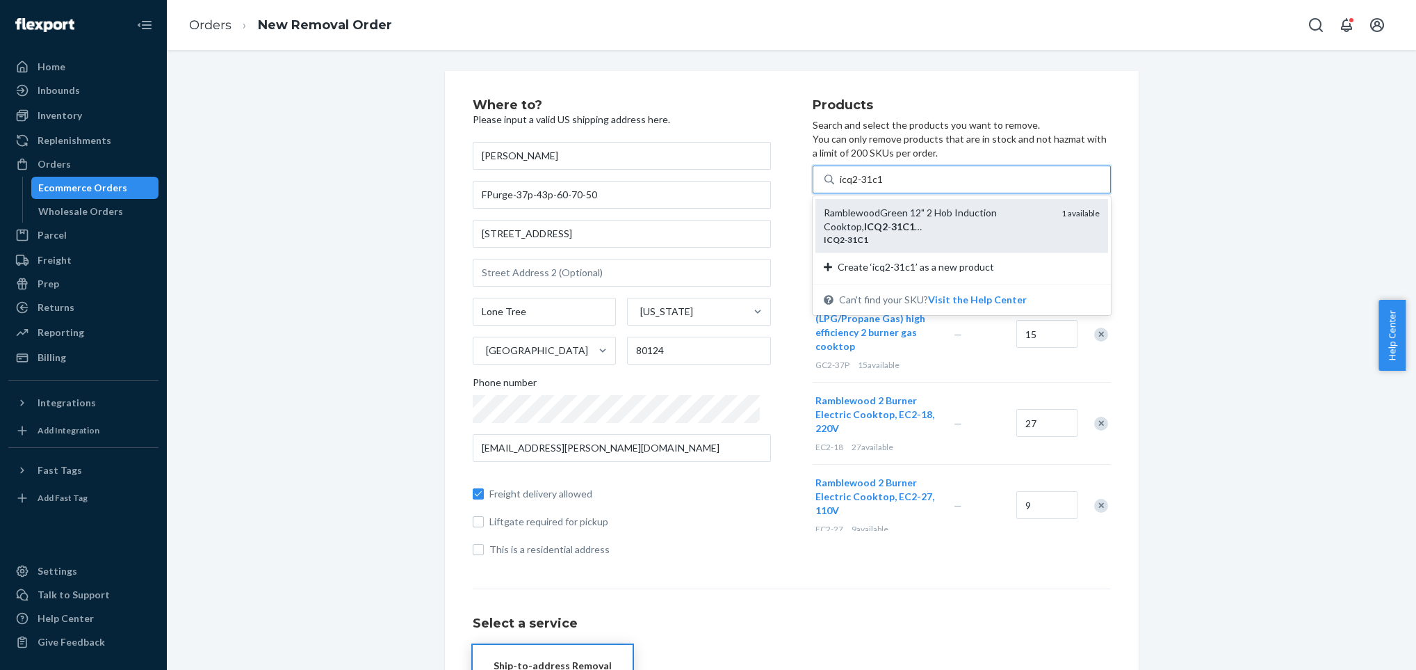
click at [916, 213] on div "RamblewoodGreen 12" 2 Hob Induction Cooktop, ICQ2 - 31C1 …" at bounding box center [937, 220] width 227 height 28
click at [884, 186] on input "icq2-31c1" at bounding box center [862, 179] width 44 height 14
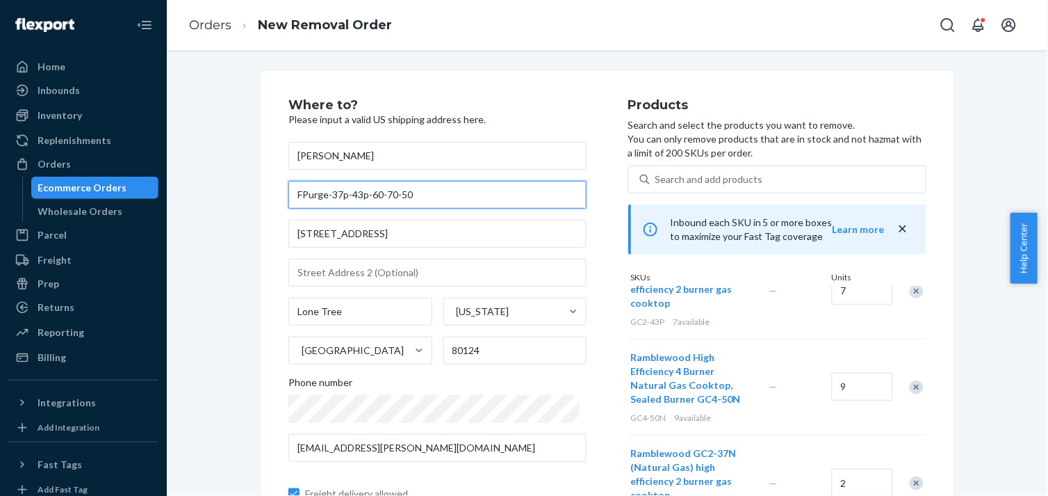
click at [474, 192] on input "FPurge-37p-43p-60-70-50" at bounding box center [438, 195] width 298 height 28
click at [335, 195] on input "FPurge-37p-43p-60-70-50" at bounding box center [438, 195] width 298 height 28
click at [431, 195] on input "FPurge-37np-43p-60-70-50" at bounding box center [438, 195] width 298 height 28
click at [529, 193] on input "FPurge-37np-43p-60-70-50-18-27" at bounding box center [438, 195] width 298 height 28
click at [320, 193] on input "FPurge-37np-43p-60-70-50-18-27" at bounding box center [438, 195] width 298 height 28
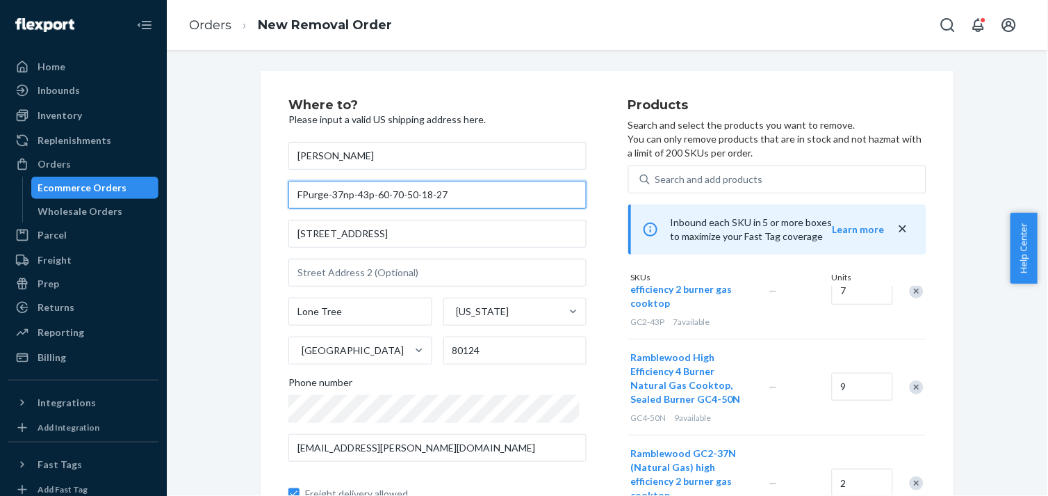
click at [321, 195] on input "FPurge-37np-43p-60-70-50-18-27" at bounding box center [438, 195] width 298 height 28
click at [438, 193] on input "FPur-37np-43p-60-70-50-18-27" at bounding box center [438, 195] width 298 height 28
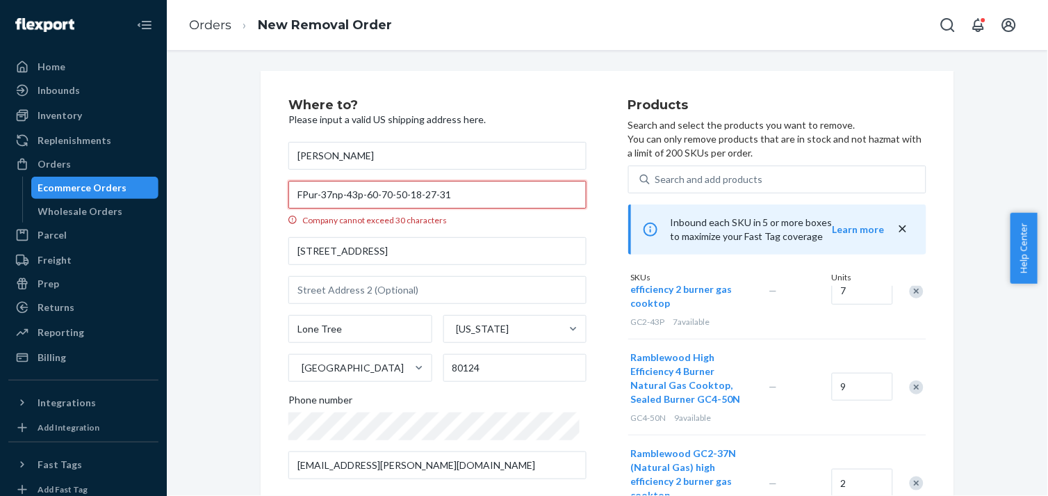
click at [341, 192] on input "FPur-37np-43p-60-70-50-18-27-31" at bounding box center [438, 195] width 298 height 28
click at [311, 192] on input "FPur-37np-43p-60-70-50-18-27-31" at bounding box center [438, 195] width 298 height 28
drag, startPoint x: 297, startPoint y: 191, endPoint x: 288, endPoint y: 195, distance: 9.7
click at [289, 195] on input "FPur-37np-43p-60-70-50-18-27-31" at bounding box center [438, 195] width 298 height 28
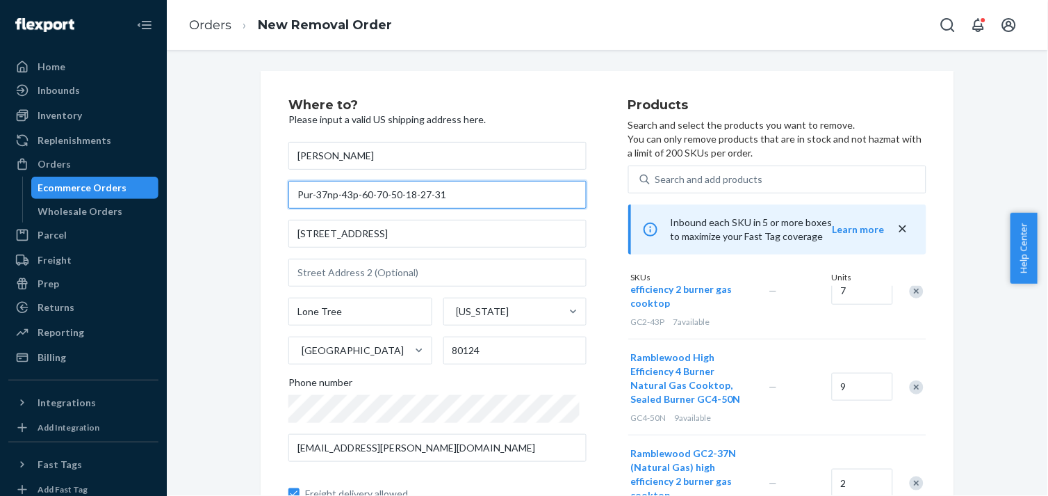
click at [445, 196] on input "Pur-37np-43p-60-70-50-18-27-31" at bounding box center [438, 195] width 298 height 28
type input "Pur-37np-43p-60-70-50-18-27-31"
click at [481, 217] on div "[PERSON_NAME]-37np-43p-60-70-50-18-27-31 [STREET_ADDRESS][US_STATE] Phone numbe…" at bounding box center [438, 349] width 298 height 414
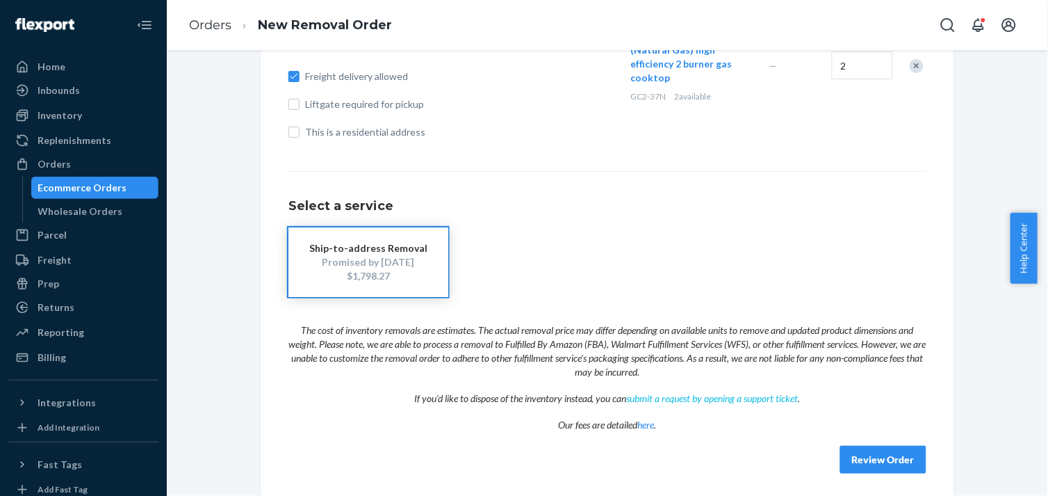
scroll to position [421, 0]
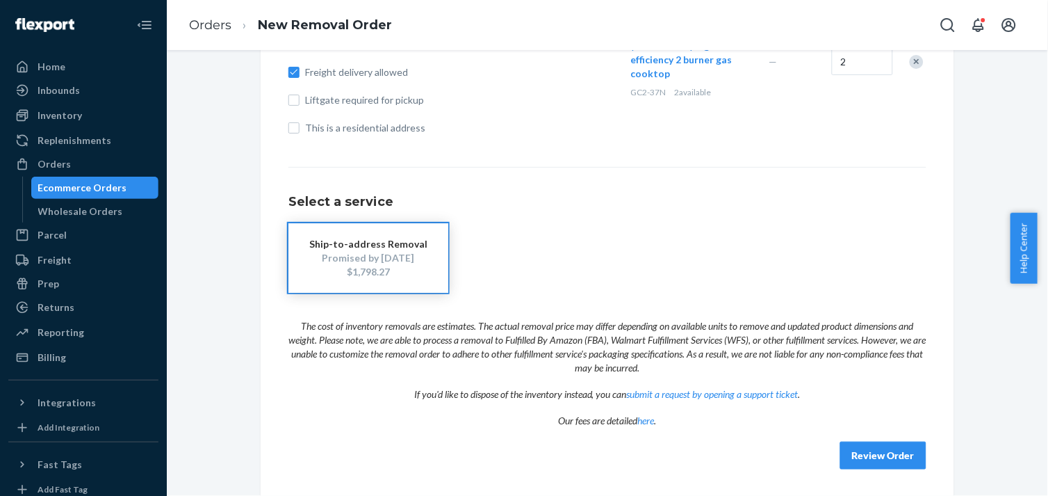
click at [886, 446] on button "Review Order" at bounding box center [884, 455] width 86 height 28
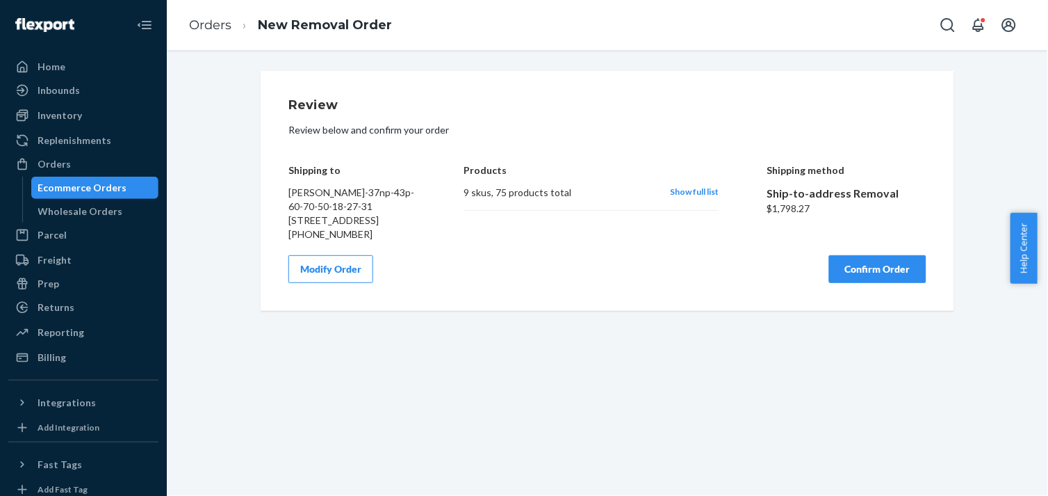
scroll to position [0, 0]
click at [873, 283] on button "Confirm Order" at bounding box center [877, 269] width 97 height 28
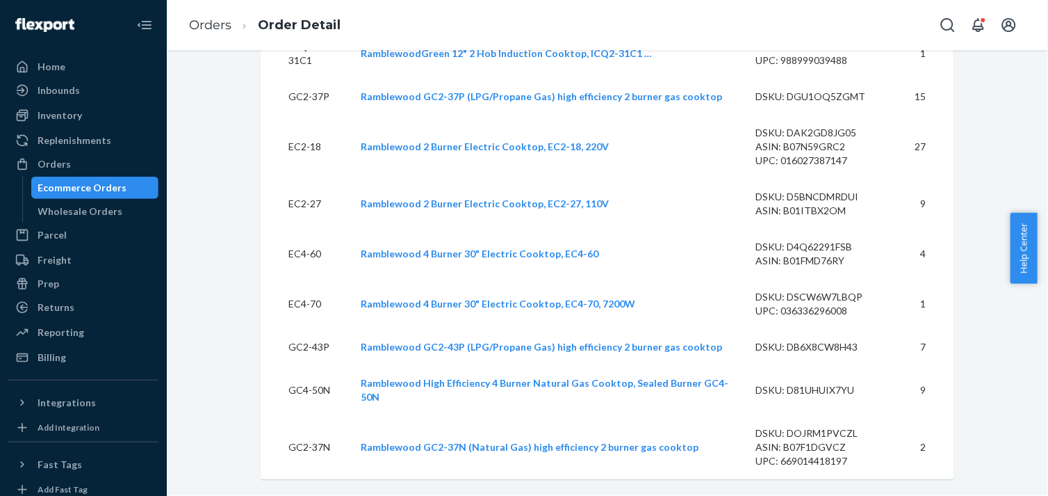
scroll to position [544, 0]
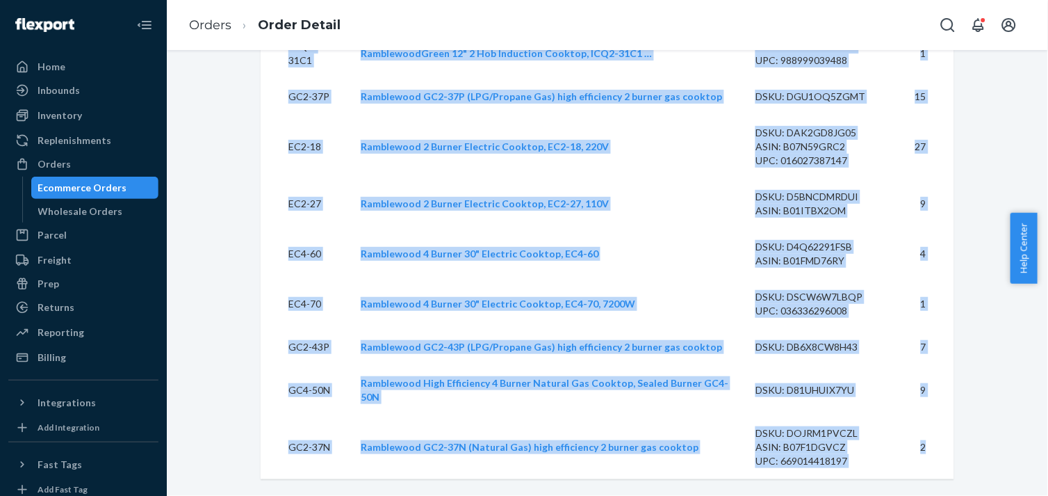
drag, startPoint x: 277, startPoint y: 79, endPoint x: 934, endPoint y: 467, distance: 763.9
click at [934, 446] on tbody "ICQ2-31C1 RamblewoodGreen 12" 2 Hob Induction Cooktop, ICQ2-31C1 … DSKU: DRUYIW…" at bounding box center [608, 254] width 694 height 451
copy tbody "ICQ2-31C1 RamblewoodGreen 12" 2 Hob Induction Cooktop, ICQ2-31C1 … DSKU: DRUYIW…"
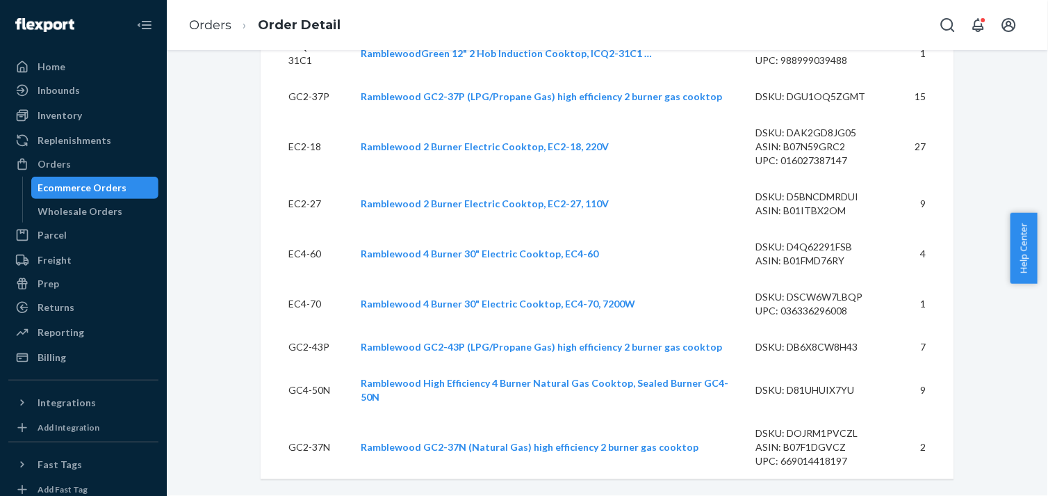
drag, startPoint x: 996, startPoint y: 108, endPoint x: 808, endPoint y: 68, distance: 191.9
click at [943, 108] on div "Removal Order # HKQCVSVYXG • Ship-to-address Removal Cancel Order Processing Pr…" at bounding box center [607, 18] width 861 height 955
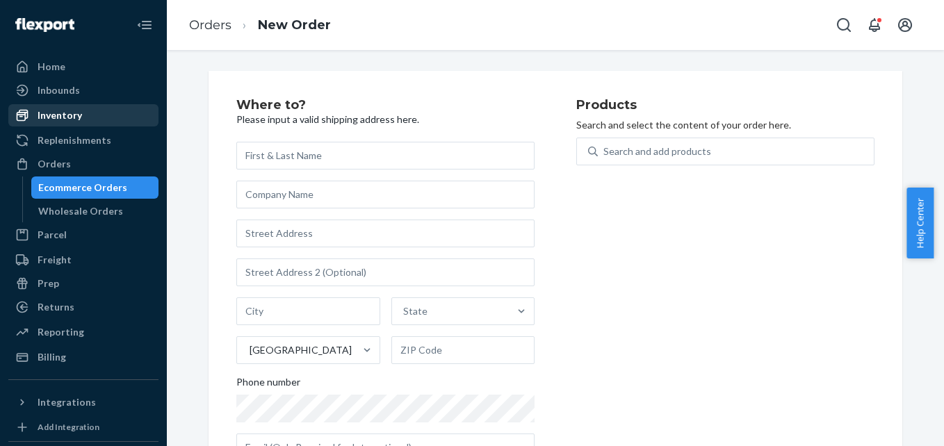
click at [70, 116] on div "Inventory" at bounding box center [60, 115] width 44 height 14
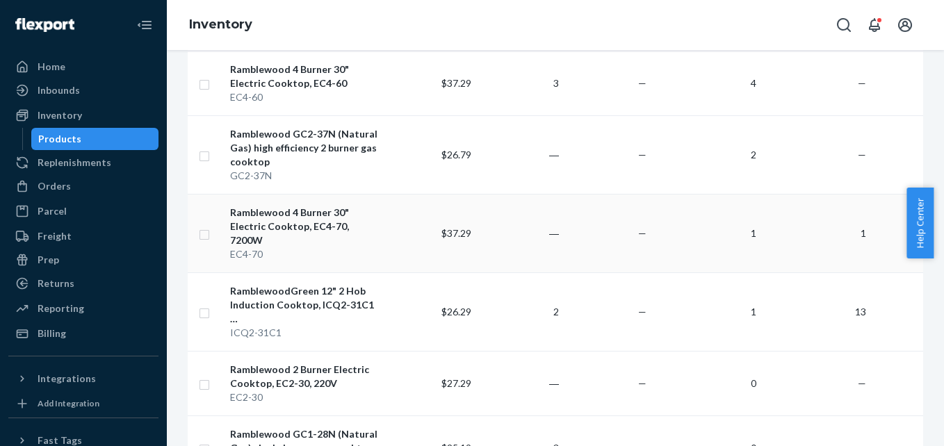
scroll to position [556, 0]
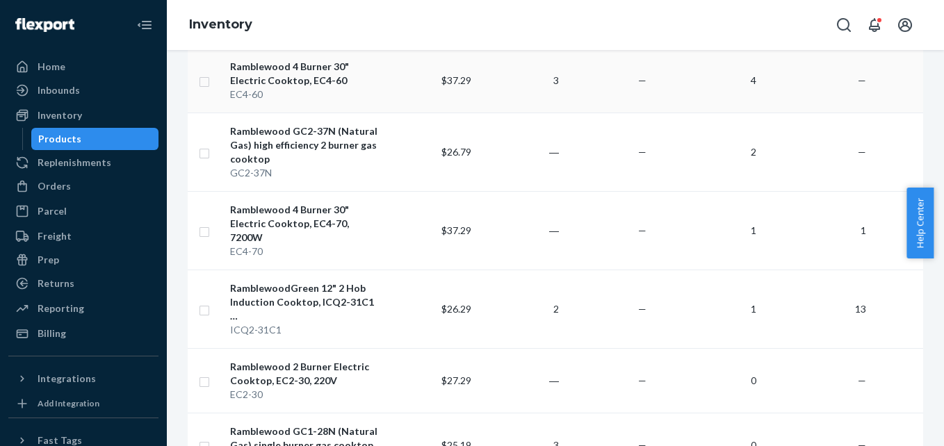
click at [482, 86] on td "3" at bounding box center [521, 80] width 88 height 65
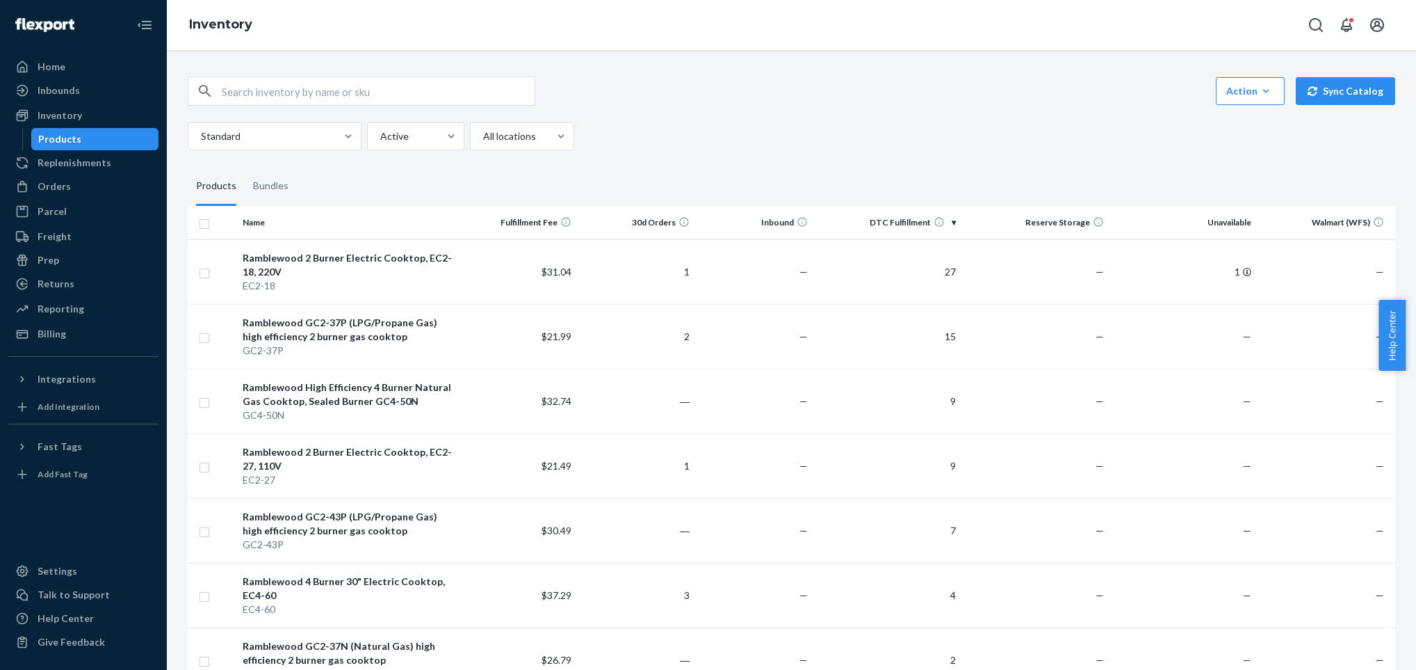
drag, startPoint x: 909, startPoint y: 1, endPoint x: 916, endPoint y: 119, distance: 118.4
click at [916, 119] on div "Action Create product Create bundle Bulk create products Bulk update products B…" at bounding box center [792, 113] width 1208 height 74
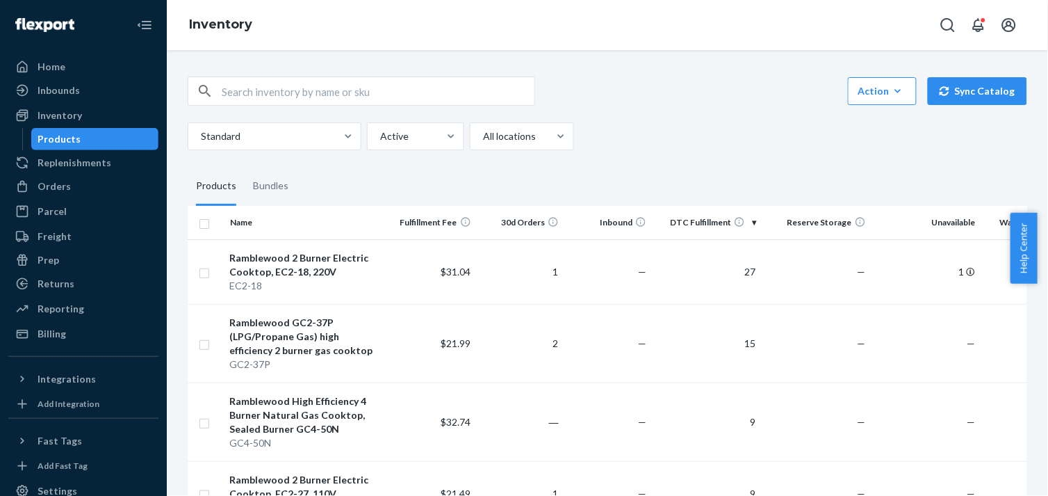
click at [765, 29] on div "Inventory" at bounding box center [608, 25] width 882 height 50
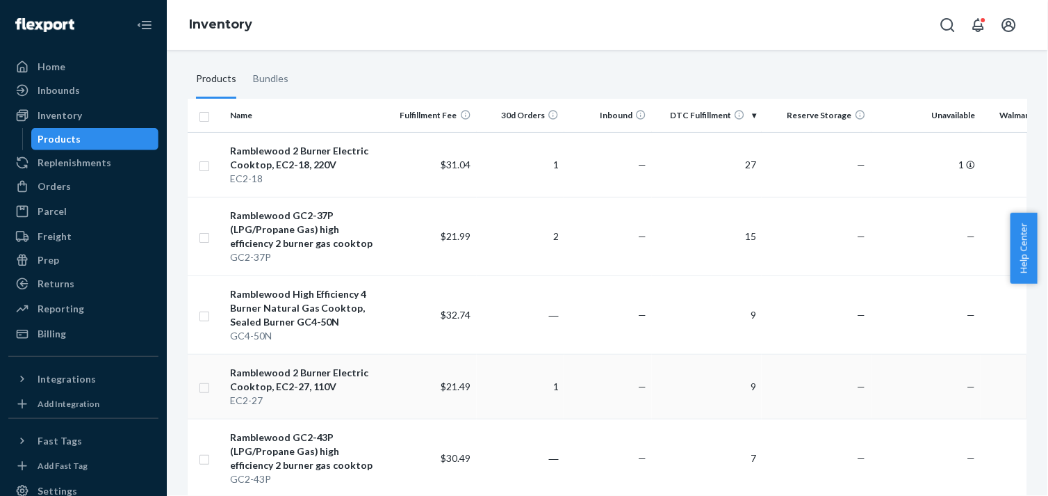
scroll to position [77, 0]
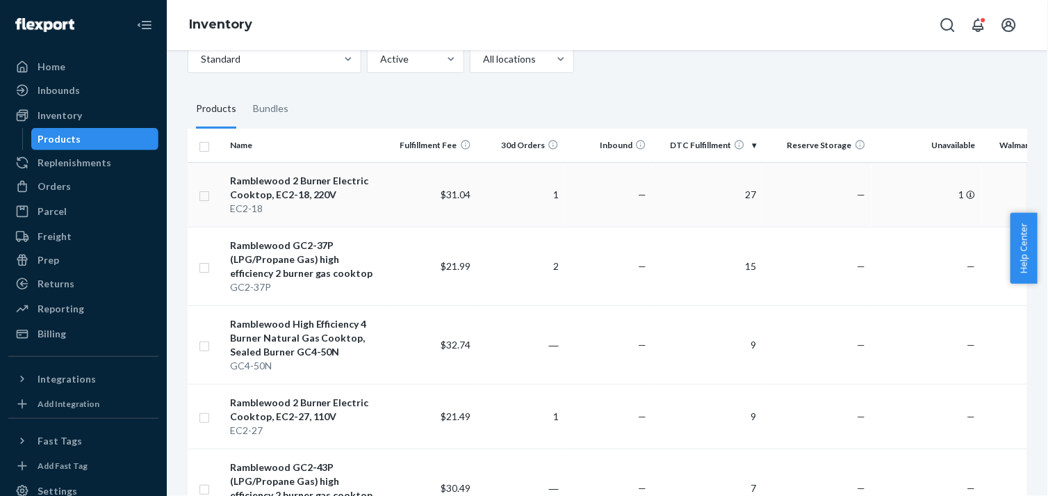
click at [943, 190] on td "1" at bounding box center [927, 194] width 110 height 65
